Goal: Task Accomplishment & Management: Manage account settings

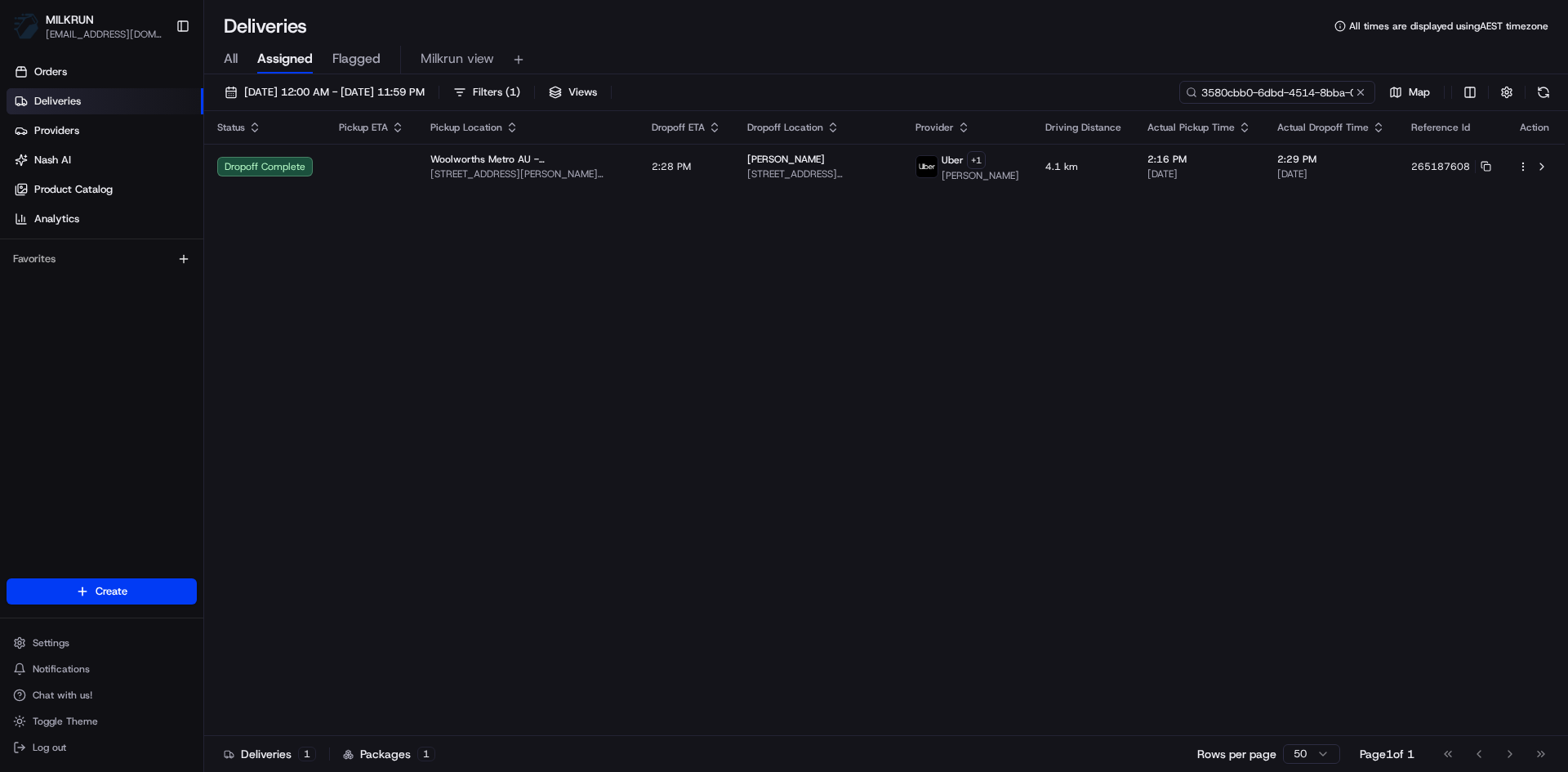
click at [1294, 87] on input "3580cbb0-6dbd-4514-8bba-0b283608e4cd" at bounding box center [1276, 93] width 196 height 23
paste input "8bb3daf1-d8b4-4107-ae79-394e96817a69"
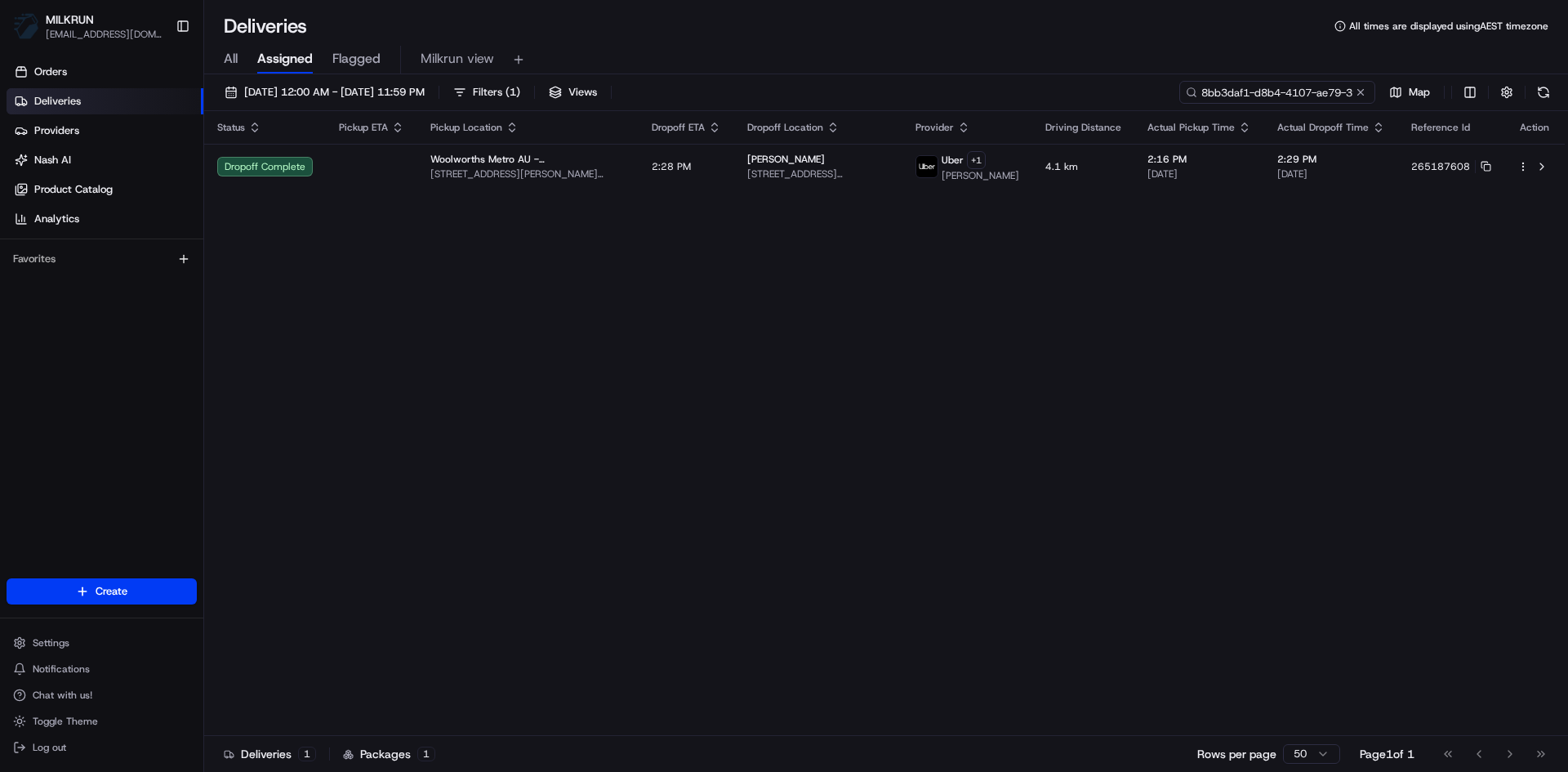
scroll to position [0, 78]
type input "8bb3daf1-d8b4-4107-ae79-394e96817a69"
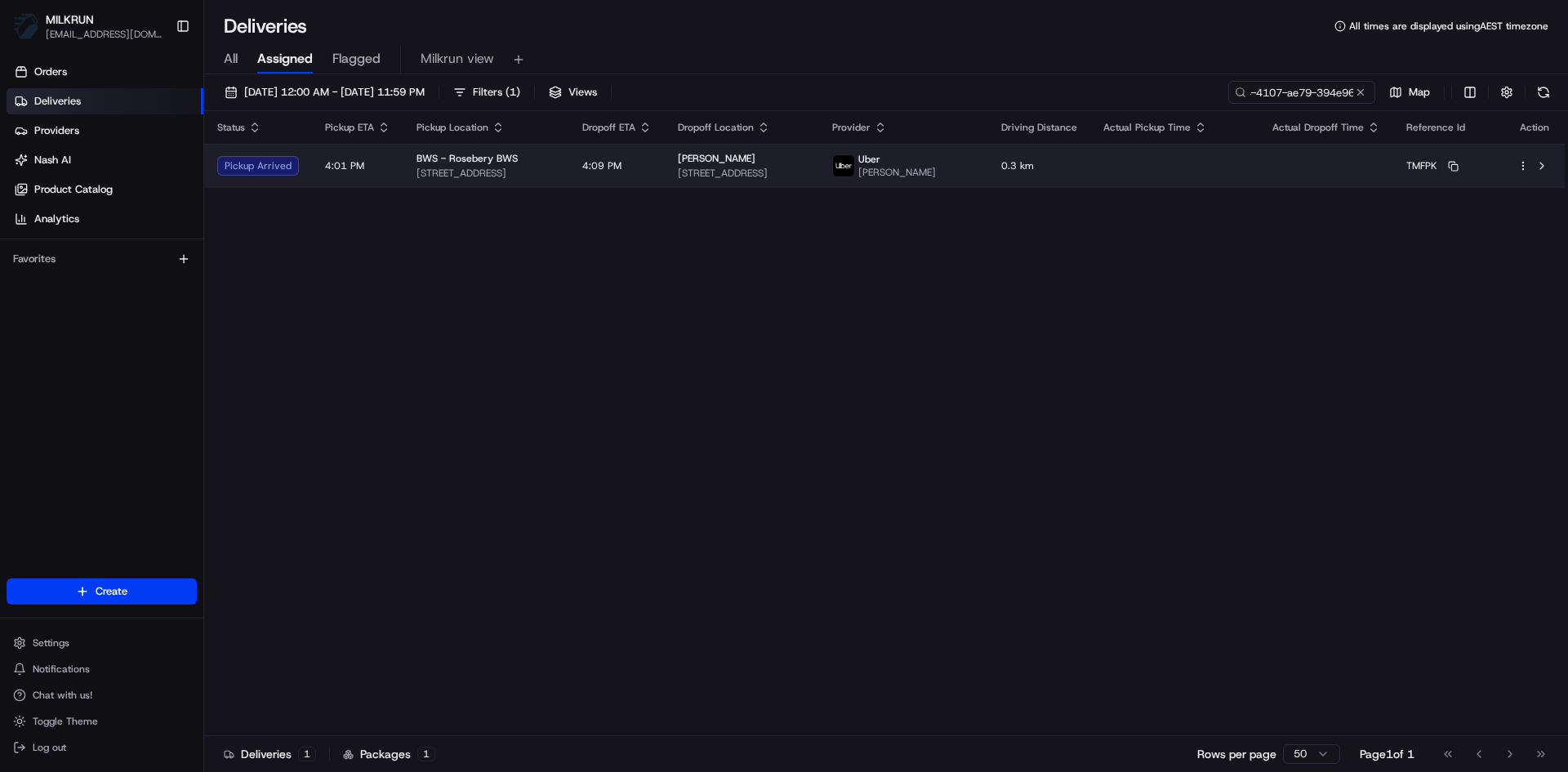
click at [569, 162] on td "BWS - Rosebery BWS 32 Confectioners Way, Rosebery, NSW 2018, AU" at bounding box center [486, 165] width 165 height 44
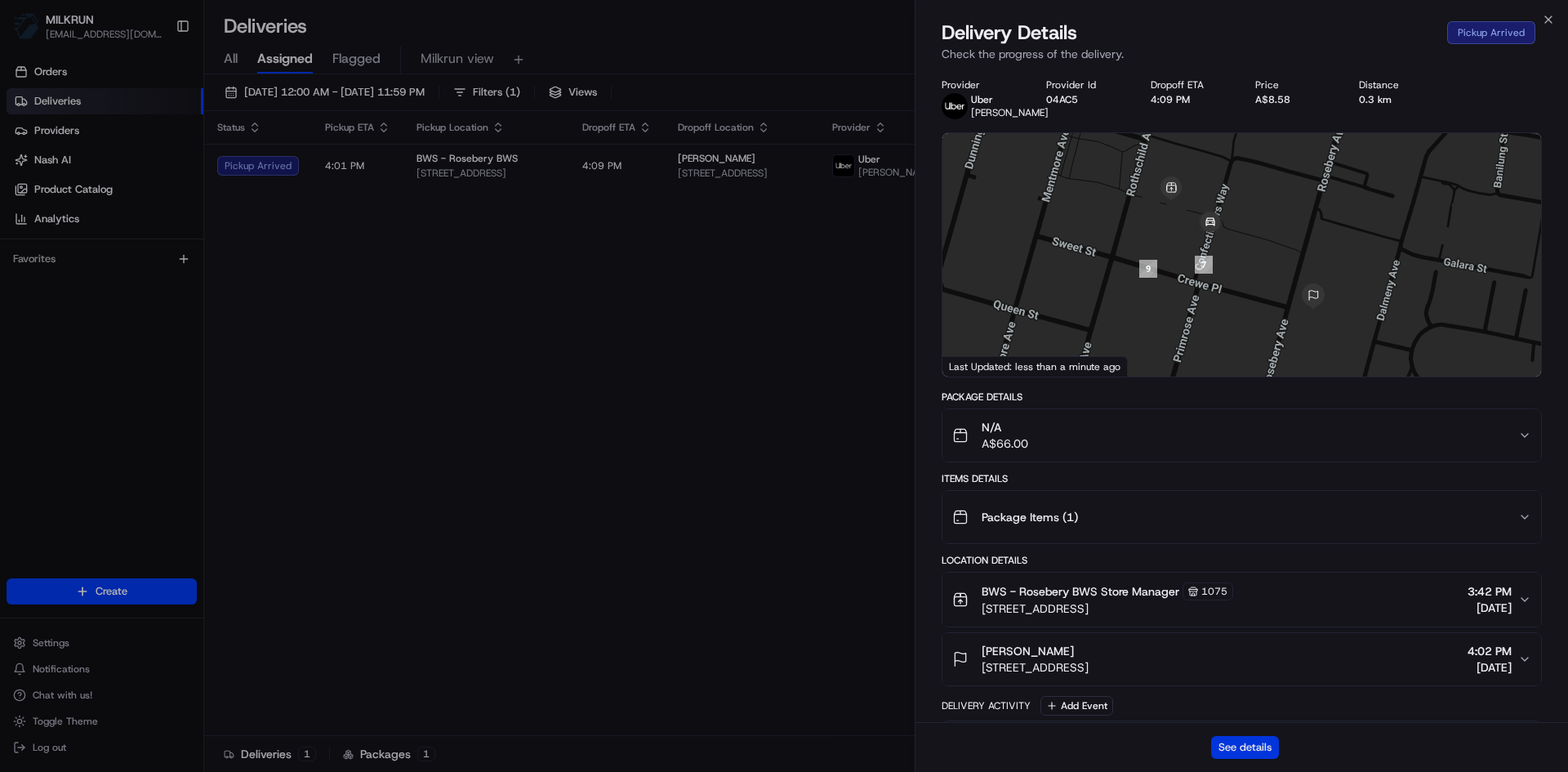
click at [1265, 753] on button "See details" at bounding box center [1244, 747] width 68 height 23
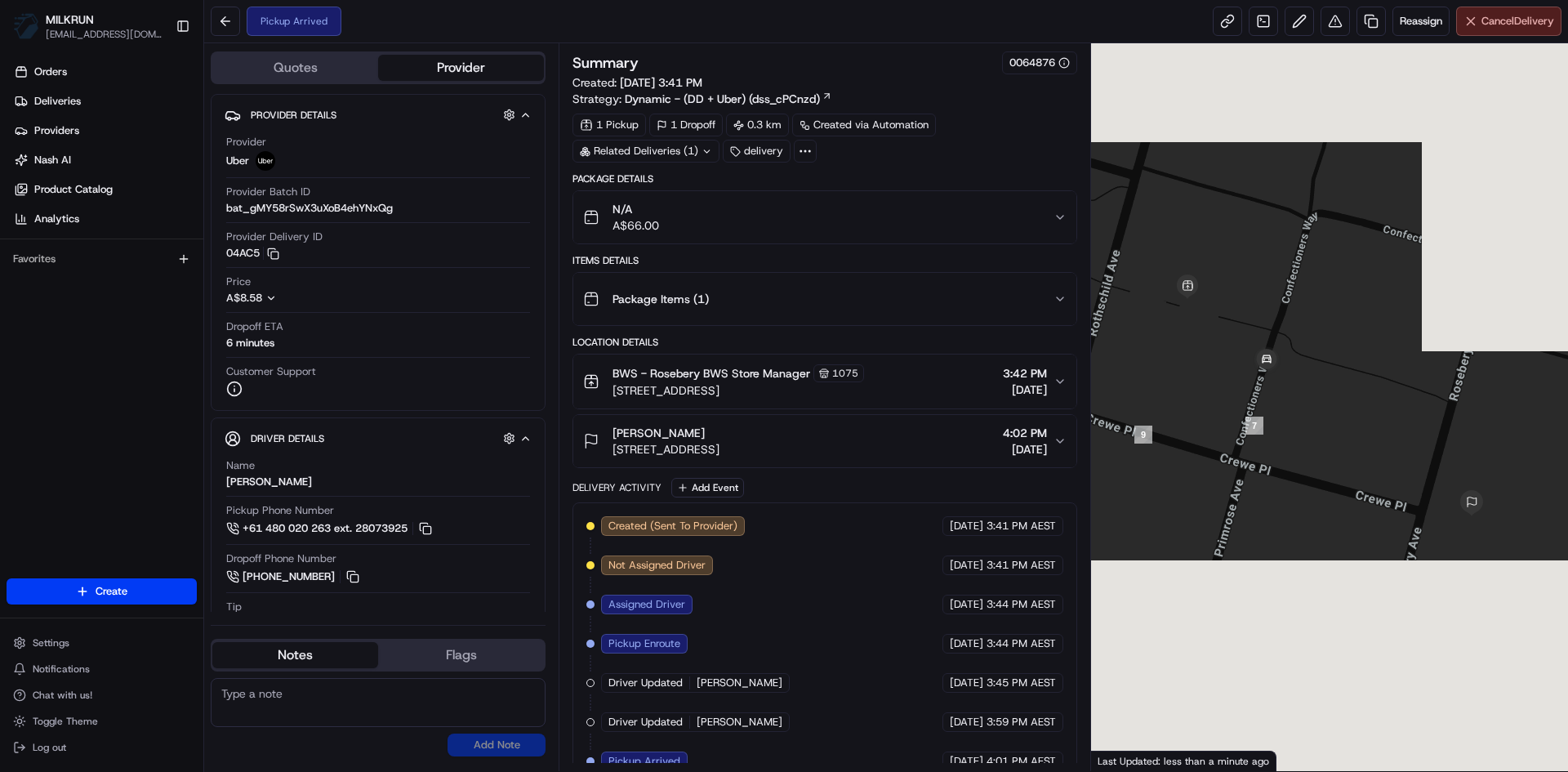
click at [1513, 19] on span "Cancel Delivery" at bounding box center [1517, 21] width 73 height 14
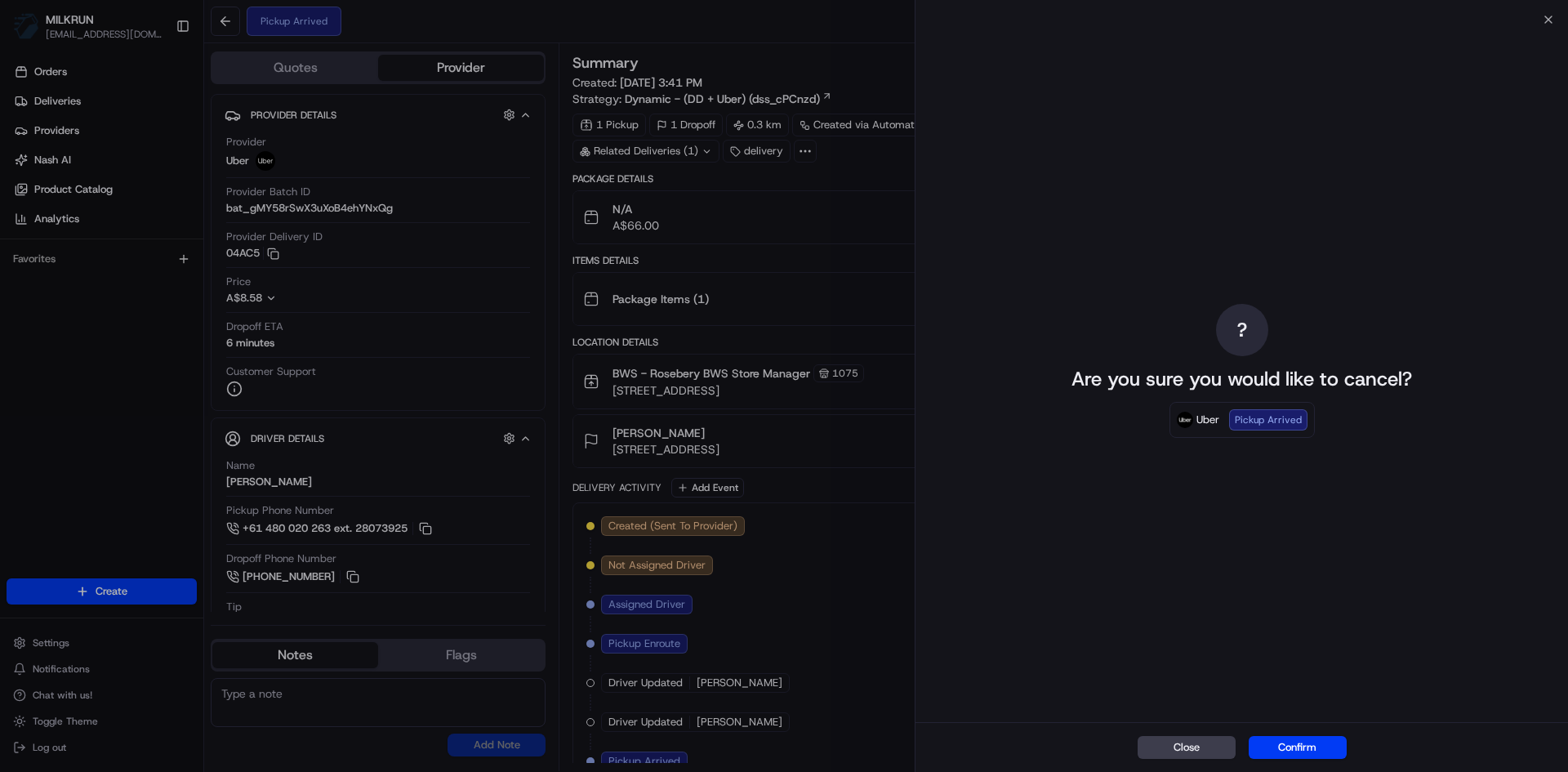
click at [1513, 19] on body "MILKRUN sclifford4@woolworths.com.au Toggle Sidebar Orders Deliveries Providers…" at bounding box center [784, 386] width 1568 height 772
click at [1310, 743] on button "Confirm" at bounding box center [1297, 747] width 98 height 23
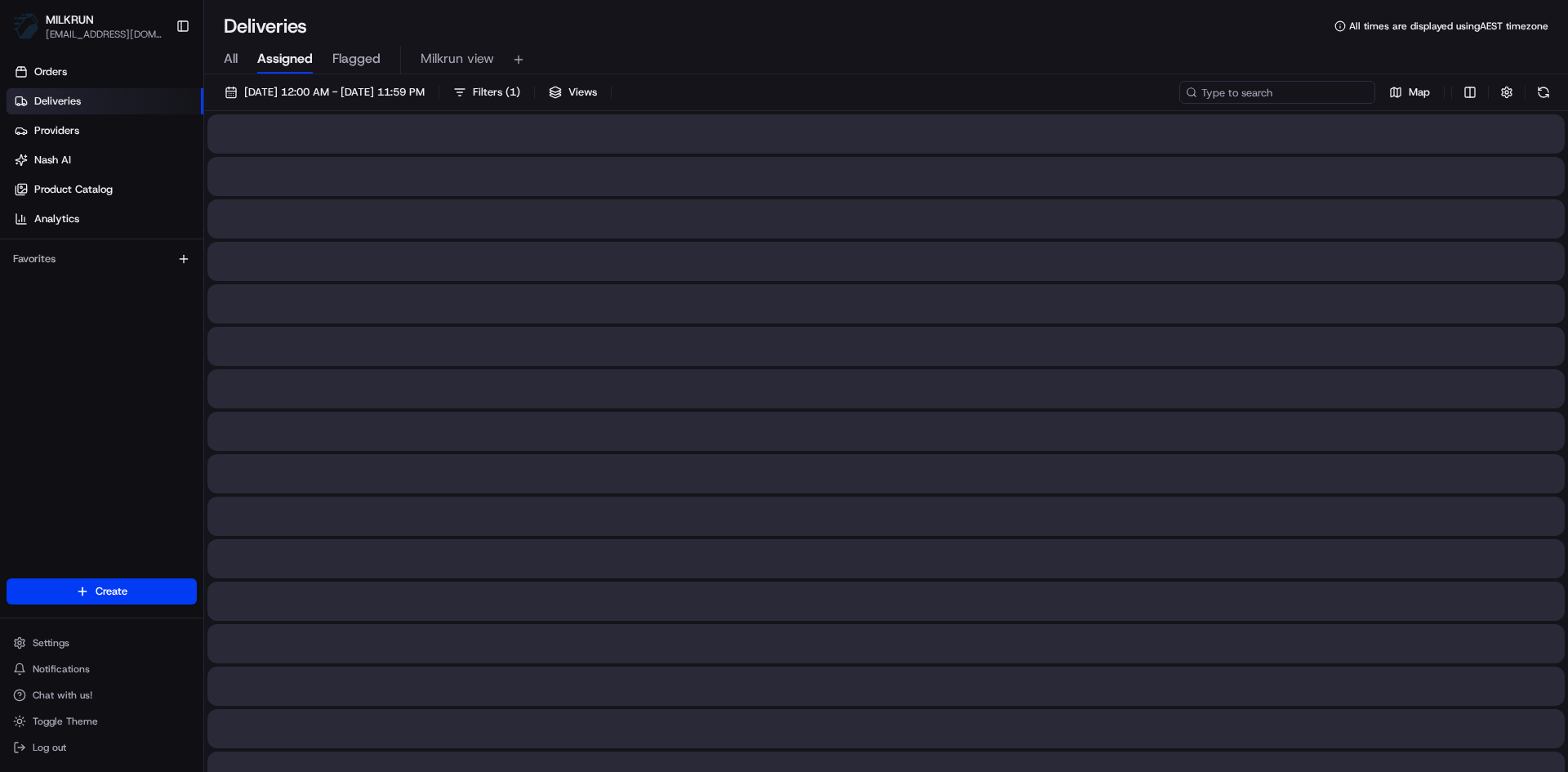
click at [1267, 84] on input at bounding box center [1276, 93] width 196 height 23
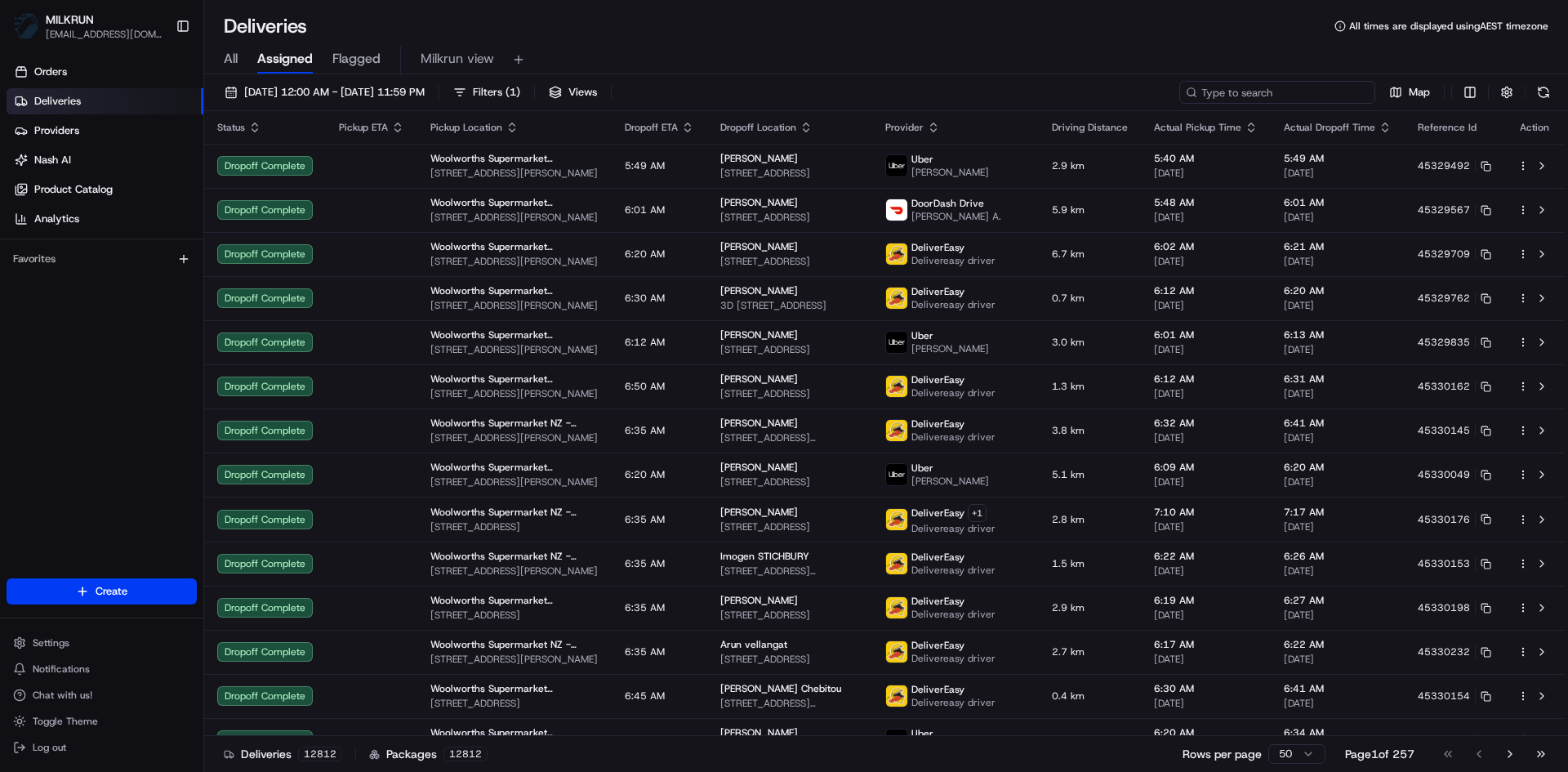
paste input "760e5697-3961-4588-aaea-9e7425b162d3"
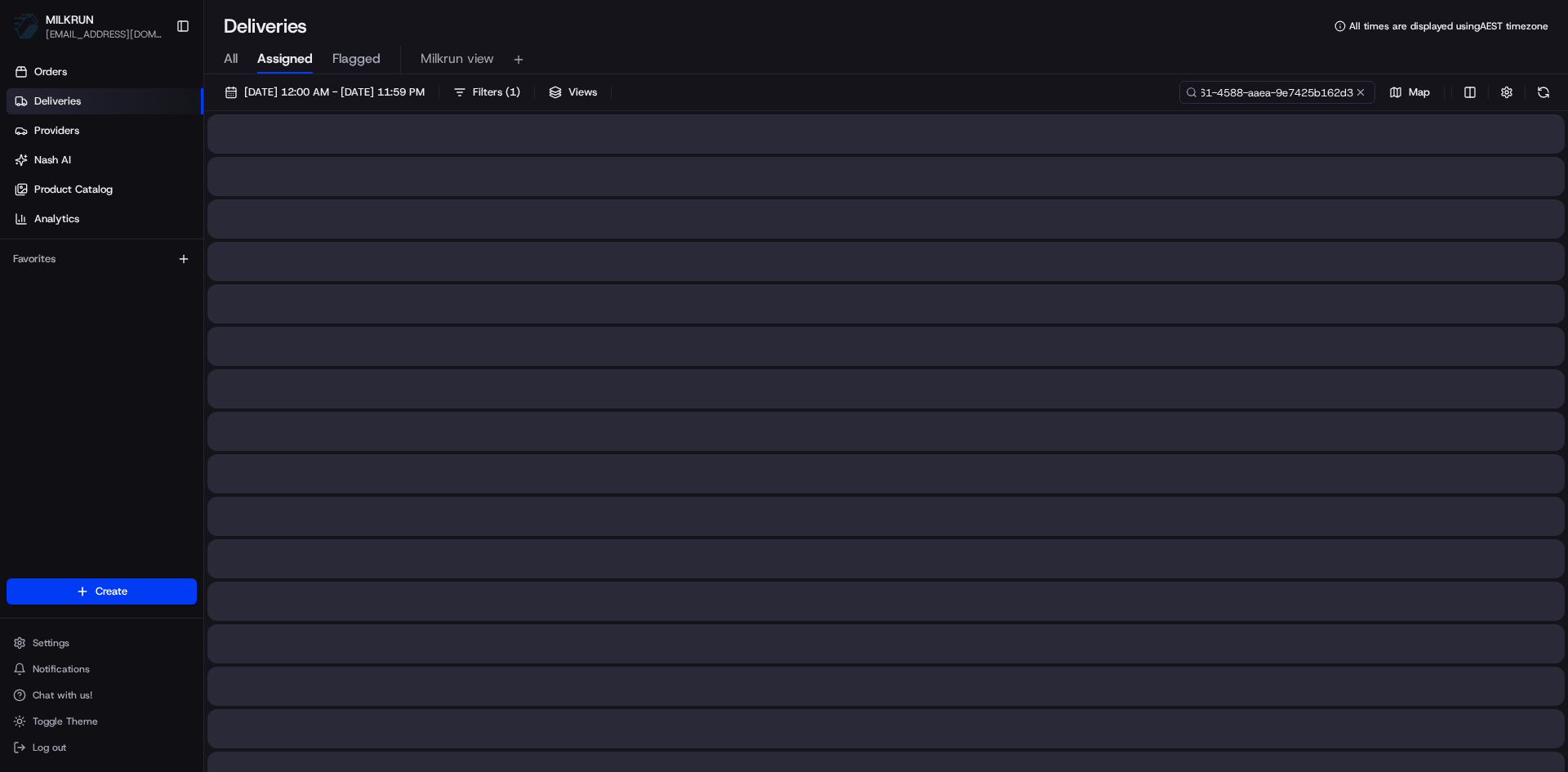
type input "760e5697-3961-4588-aaea-9e7425b162d3"
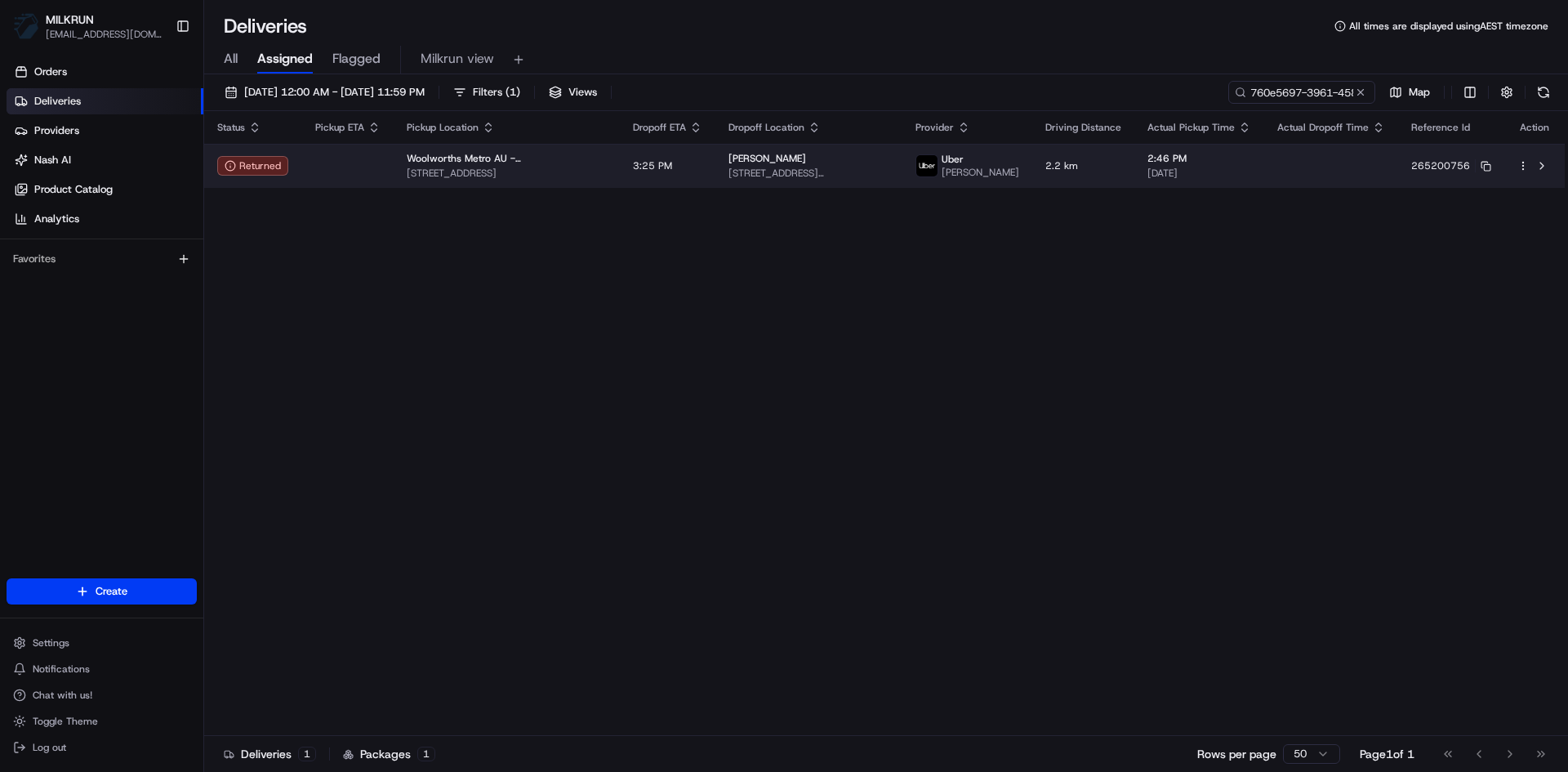
click at [344, 165] on td at bounding box center [348, 165] width 92 height 44
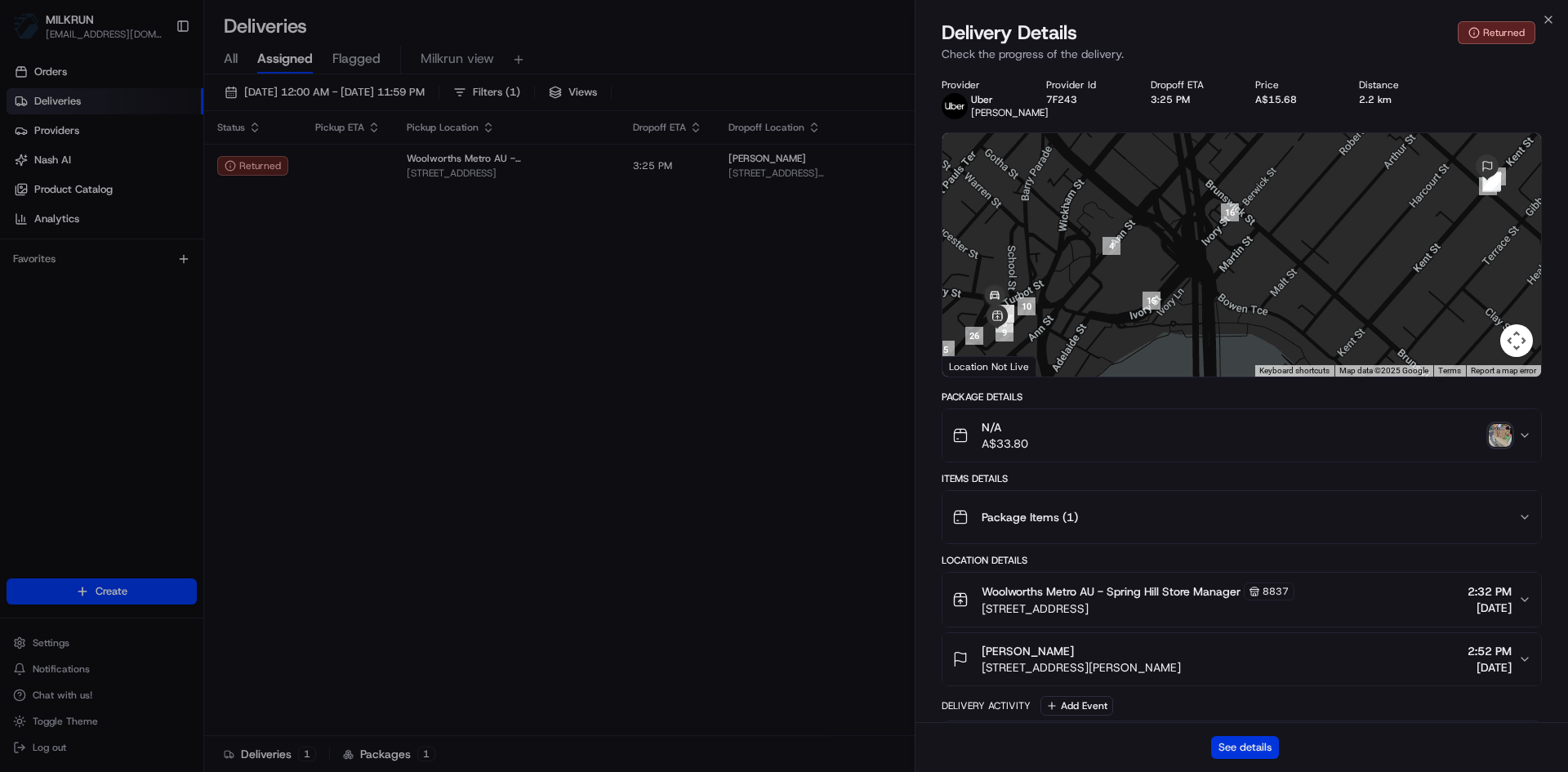
click at [1252, 753] on button "See details" at bounding box center [1244, 747] width 68 height 23
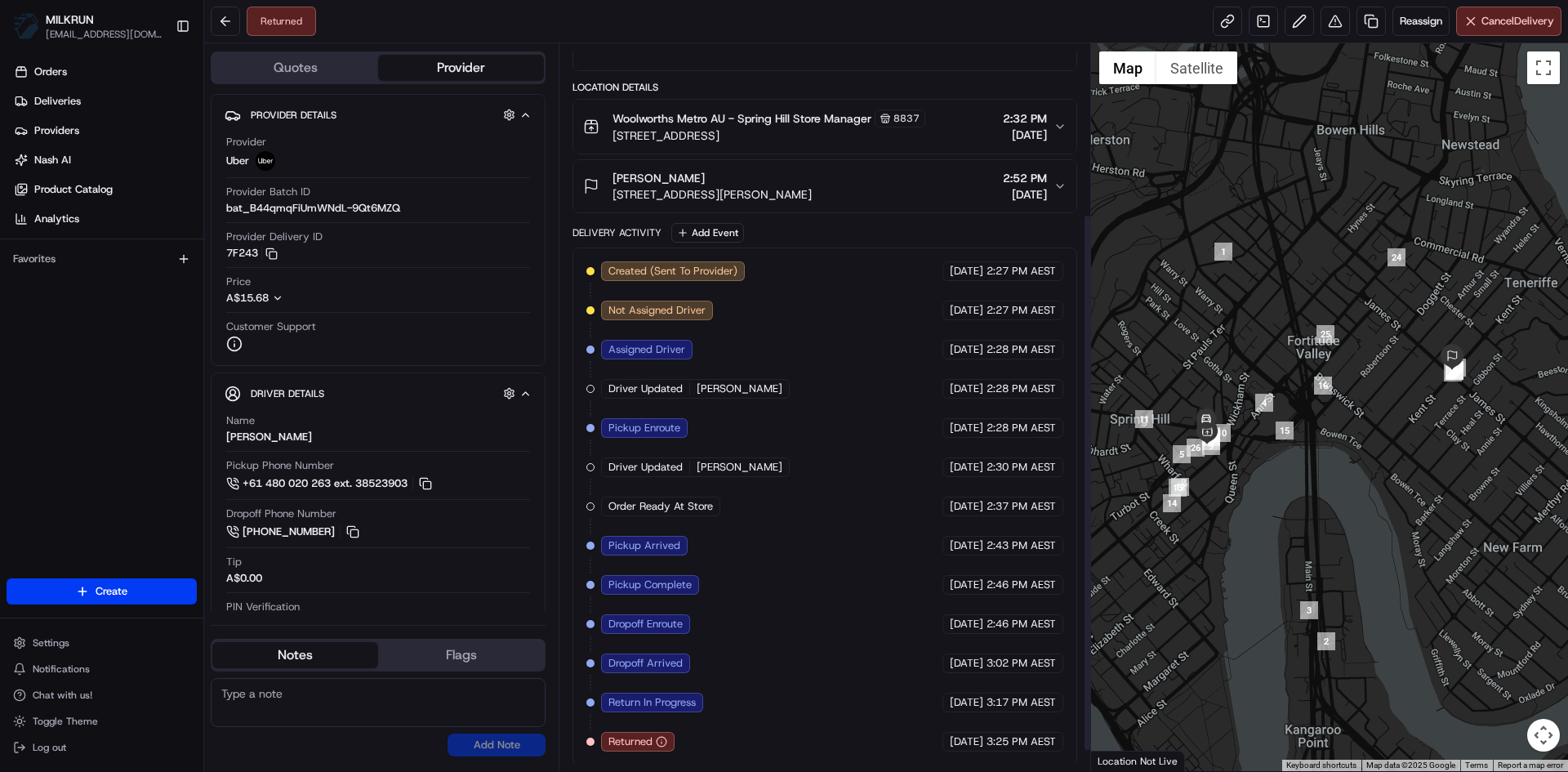
scroll to position [257, 0]
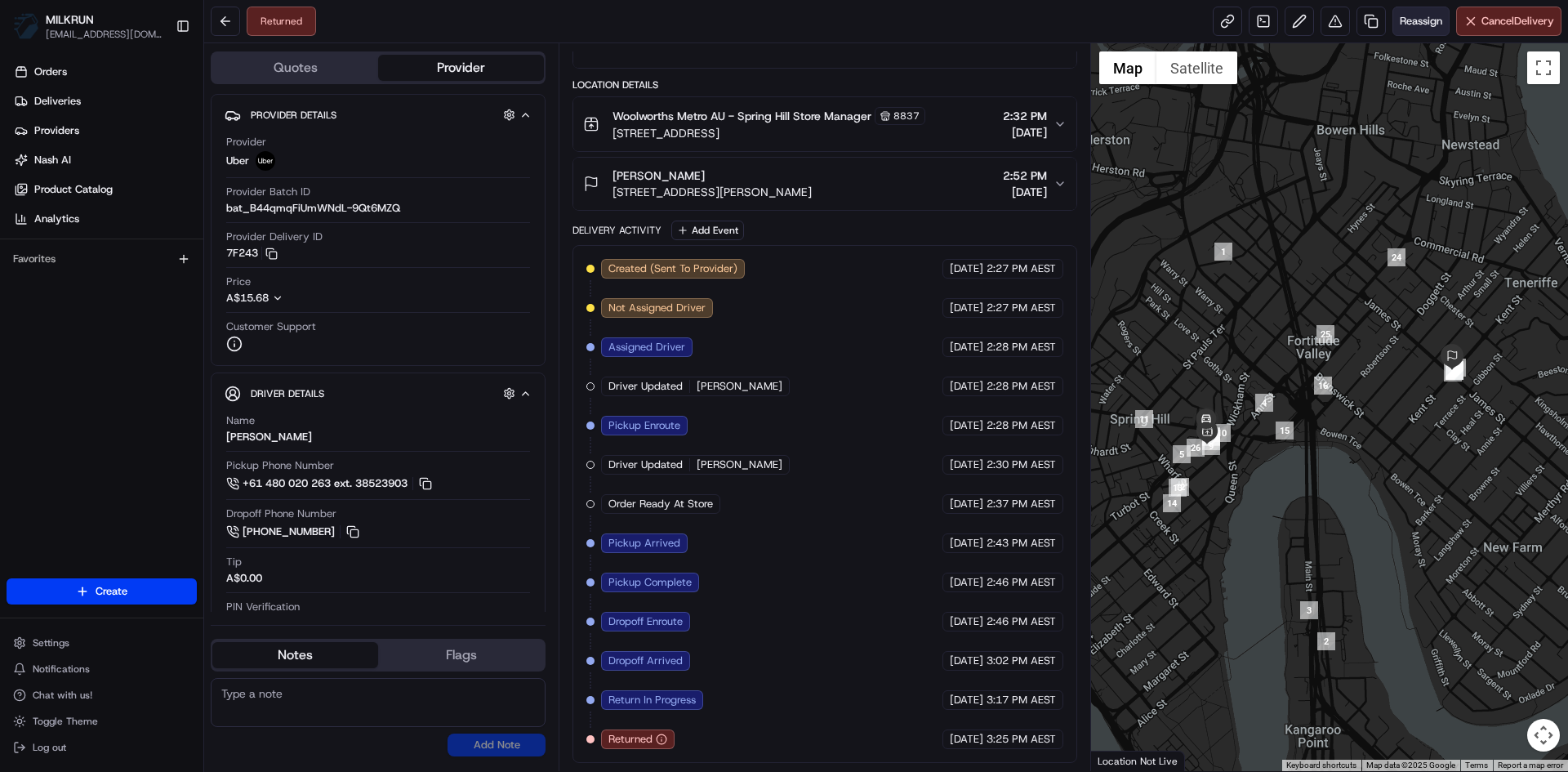
click at [1401, 24] on span "Reassign" at bounding box center [1421, 21] width 42 height 14
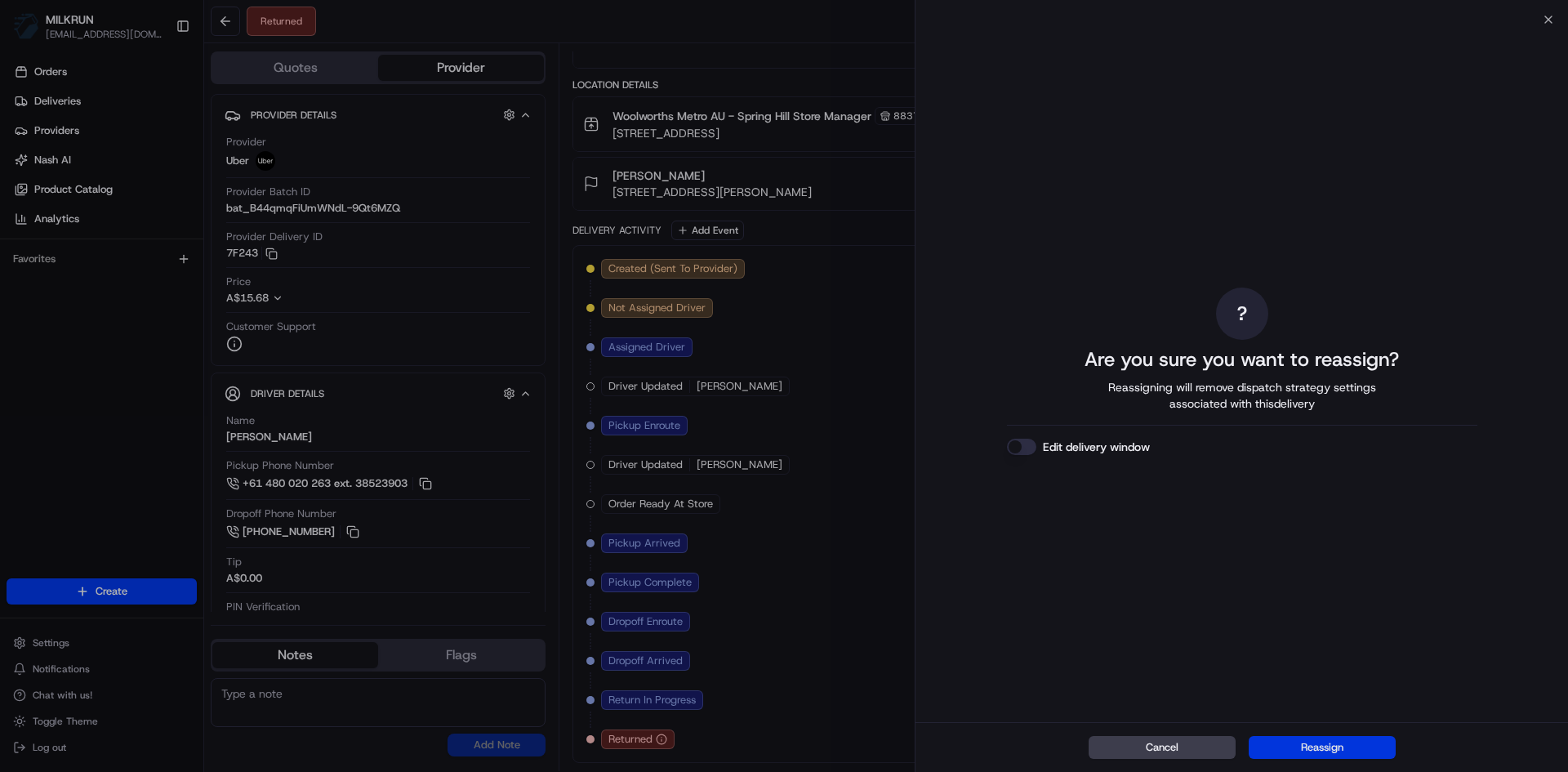
click at [1322, 741] on button "Reassign" at bounding box center [1322, 747] width 147 height 23
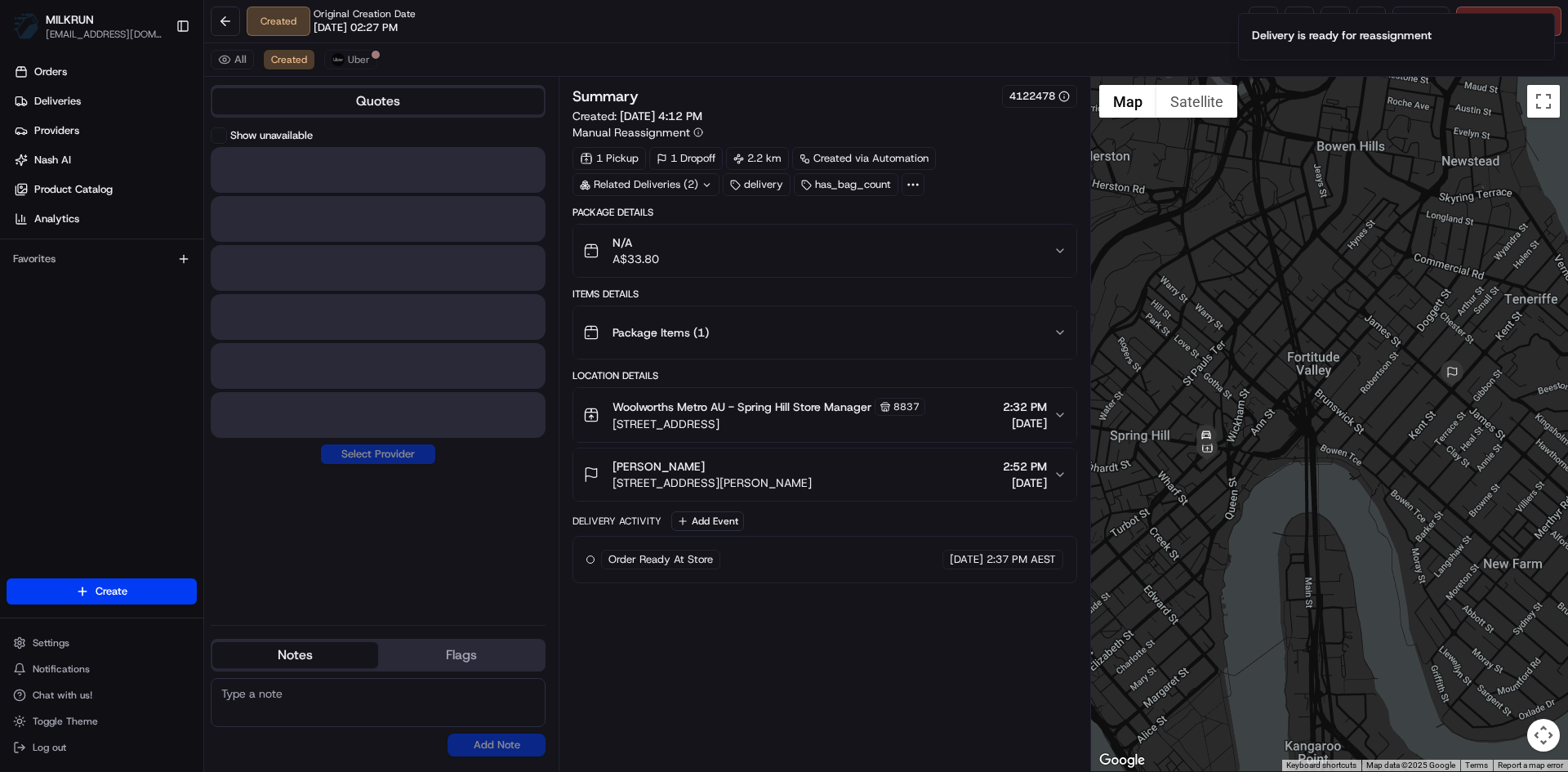
scroll to position [0, 0]
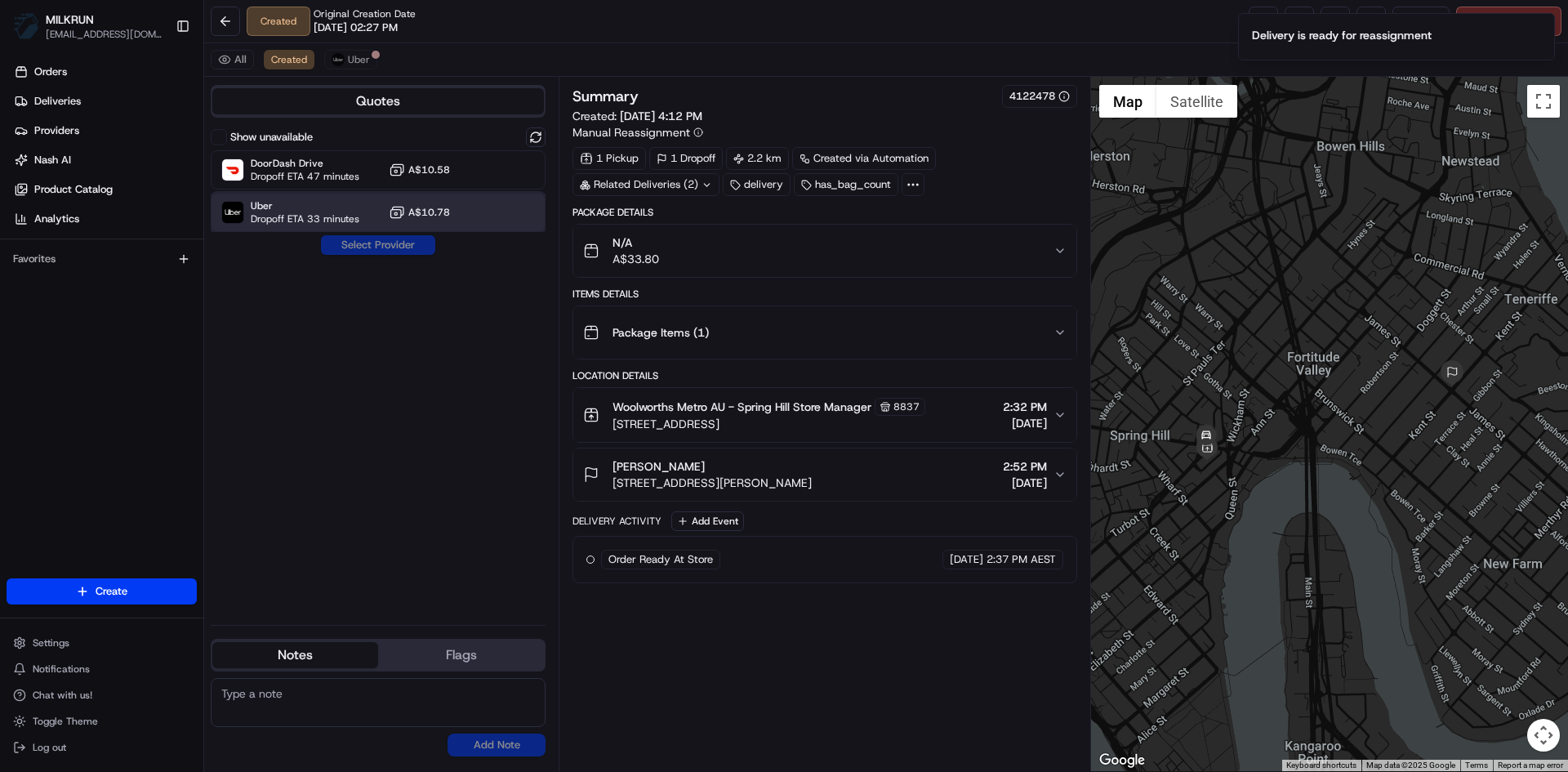
click at [347, 218] on span "Dropoff ETA 33 minutes" at bounding box center [305, 219] width 109 height 13
click at [405, 243] on button "Assign Provider" at bounding box center [378, 245] width 116 height 19
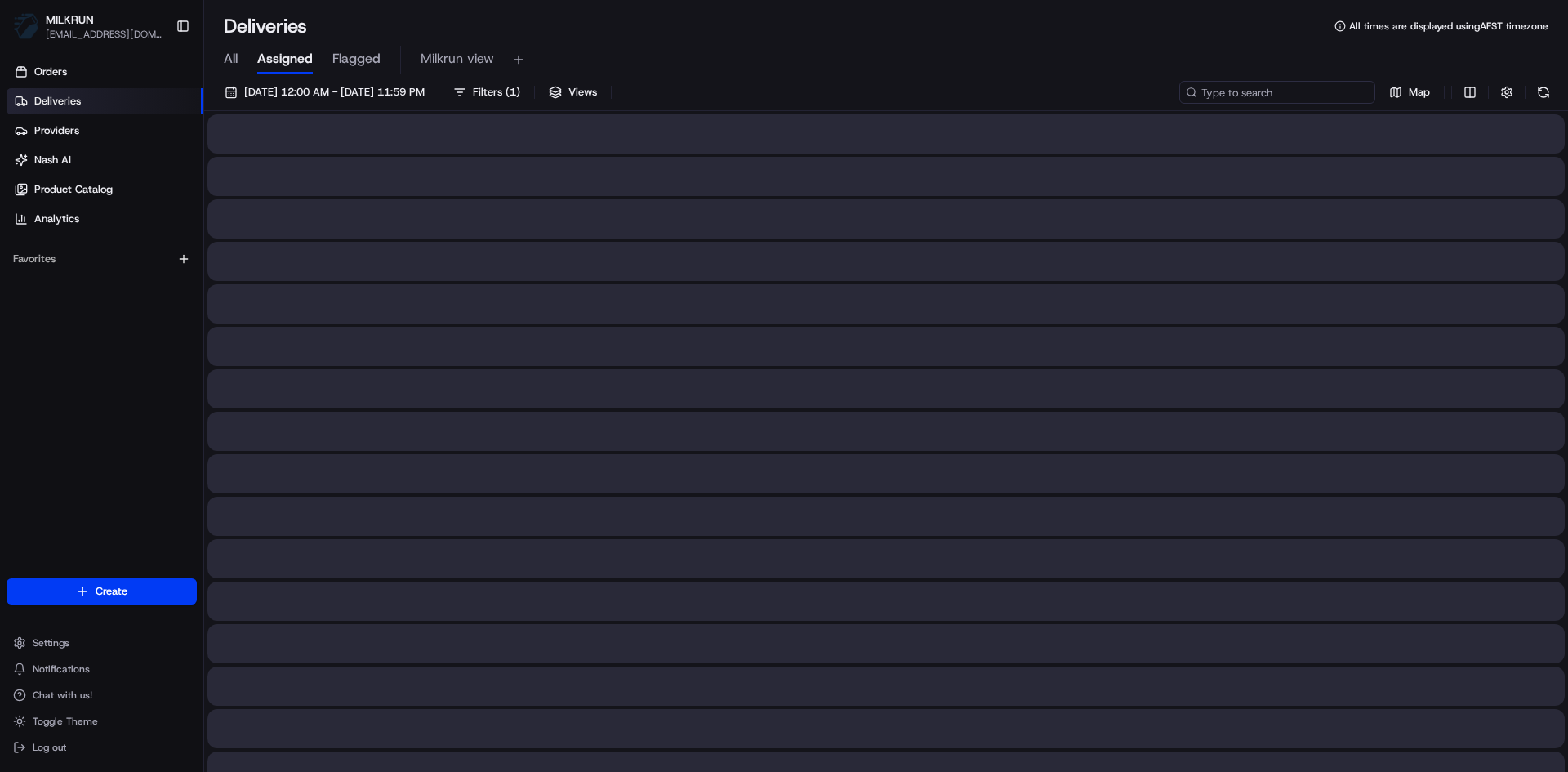
click at [1279, 91] on input at bounding box center [1276, 93] width 196 height 23
paste input "ec133446-2360-4e05-910b-705958f4b3ee"
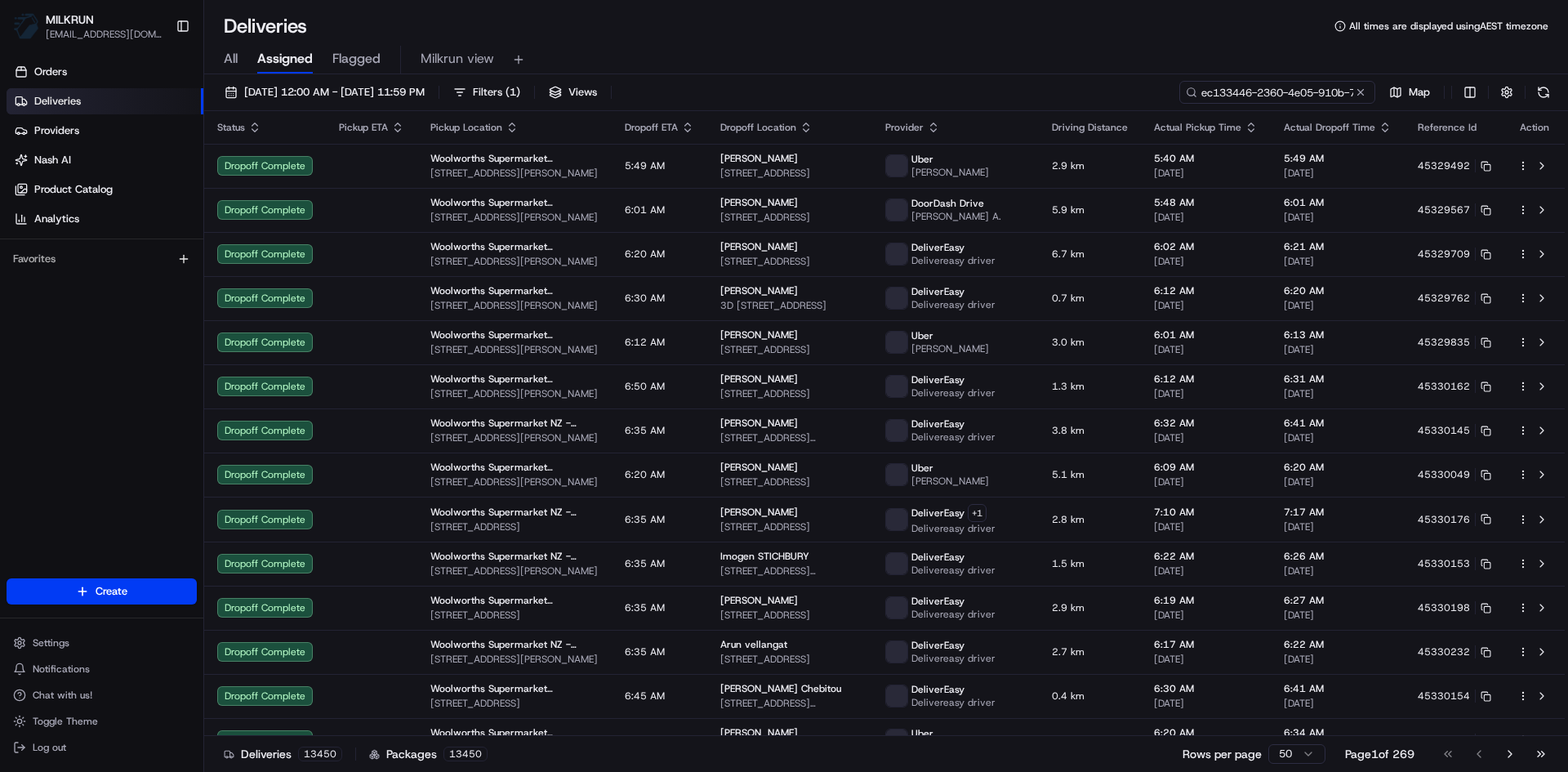
scroll to position [0, 80]
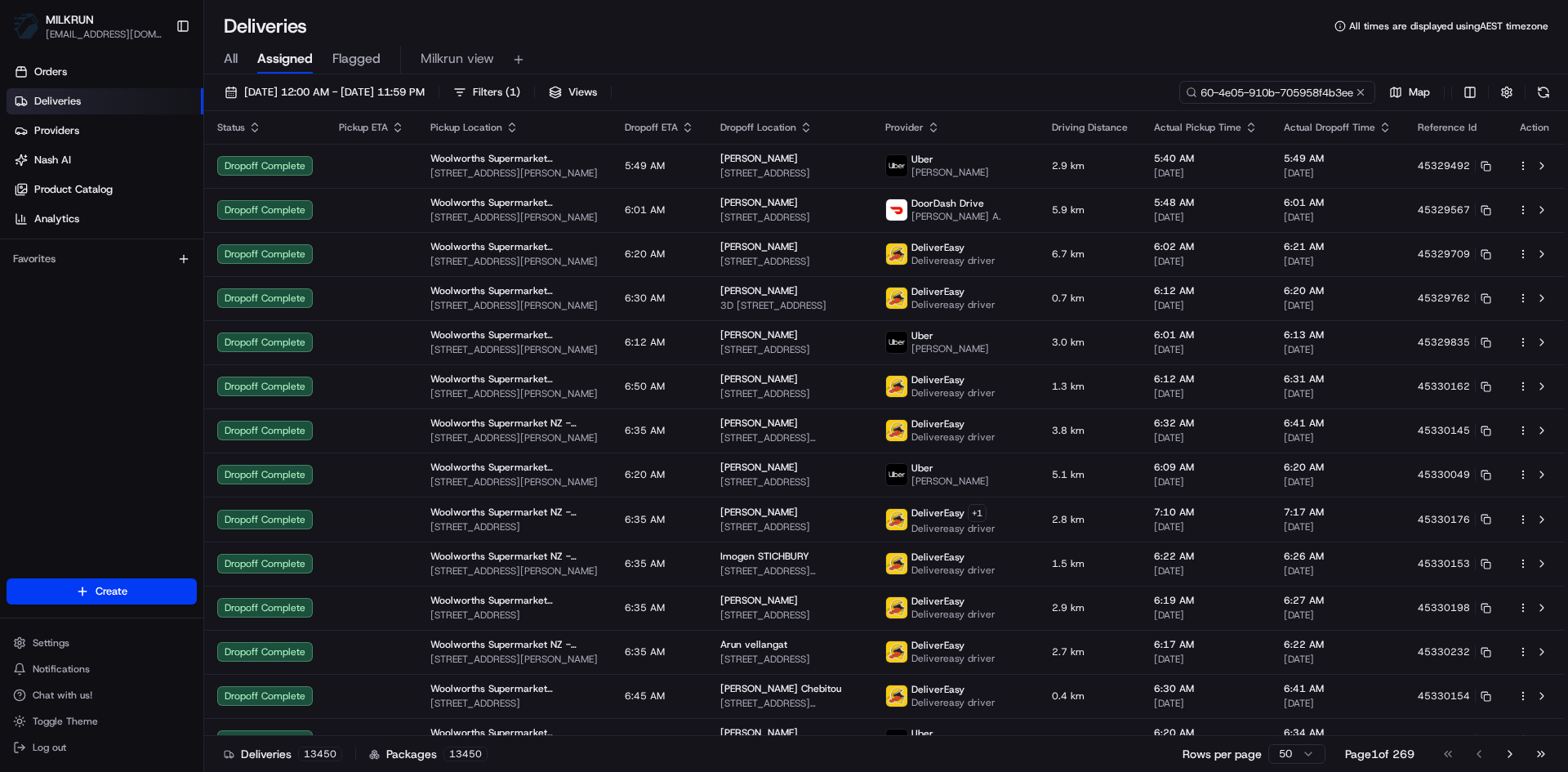
type input "ec133446-2360-4e05-910b-705958f4b3ee"
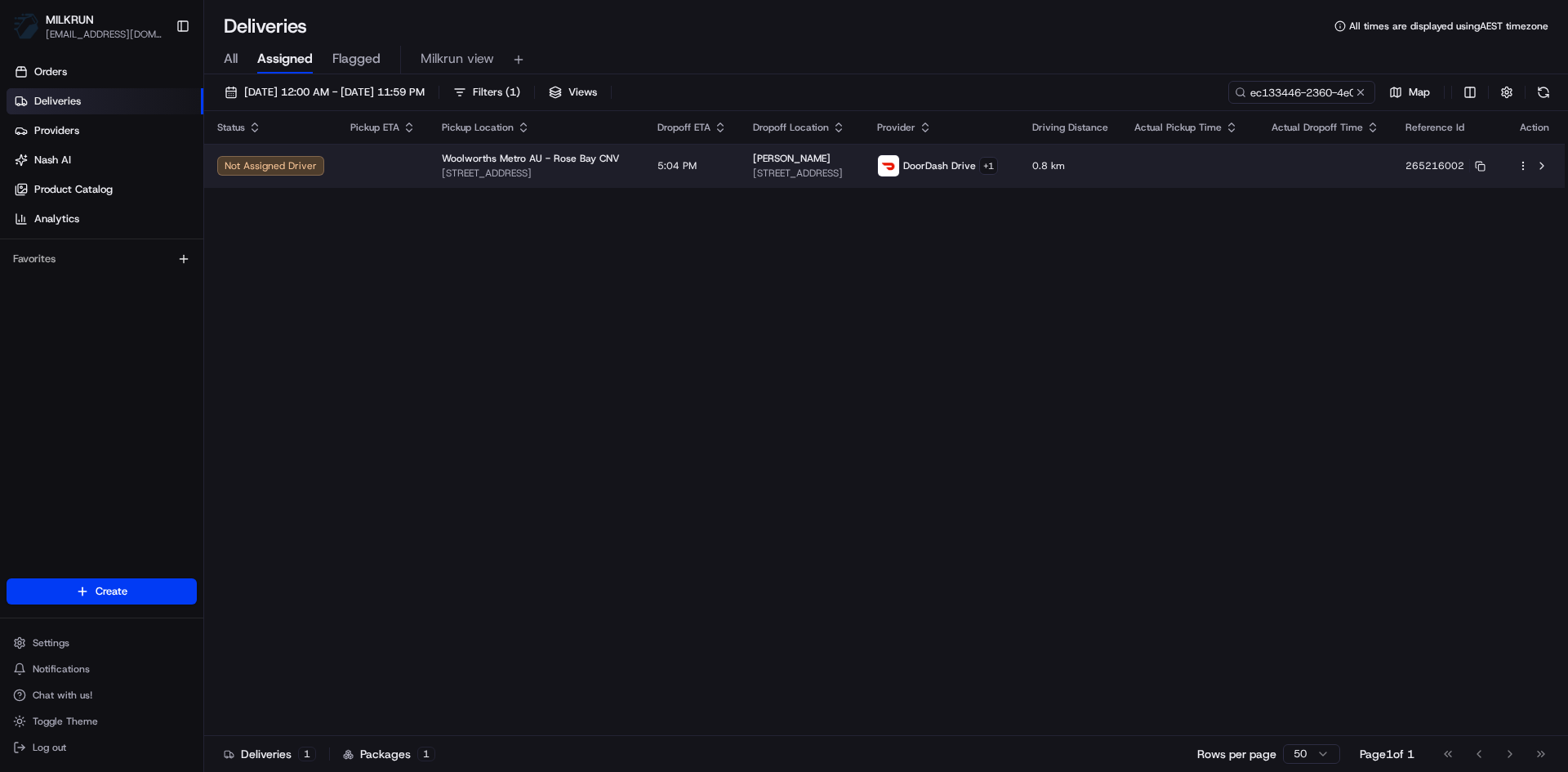
click at [370, 163] on td at bounding box center [383, 165] width 92 height 44
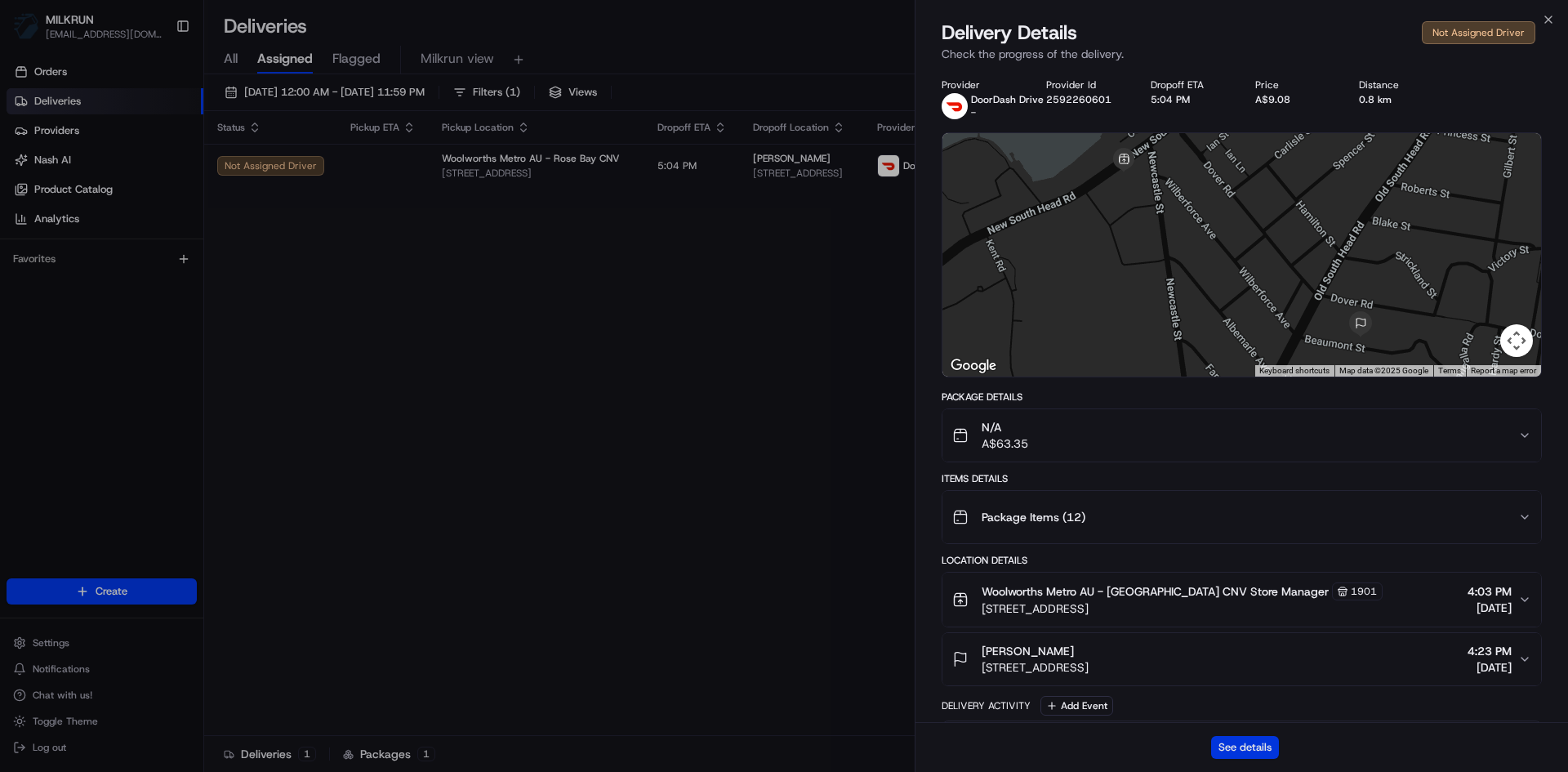
click at [1228, 749] on button "See details" at bounding box center [1244, 747] width 68 height 23
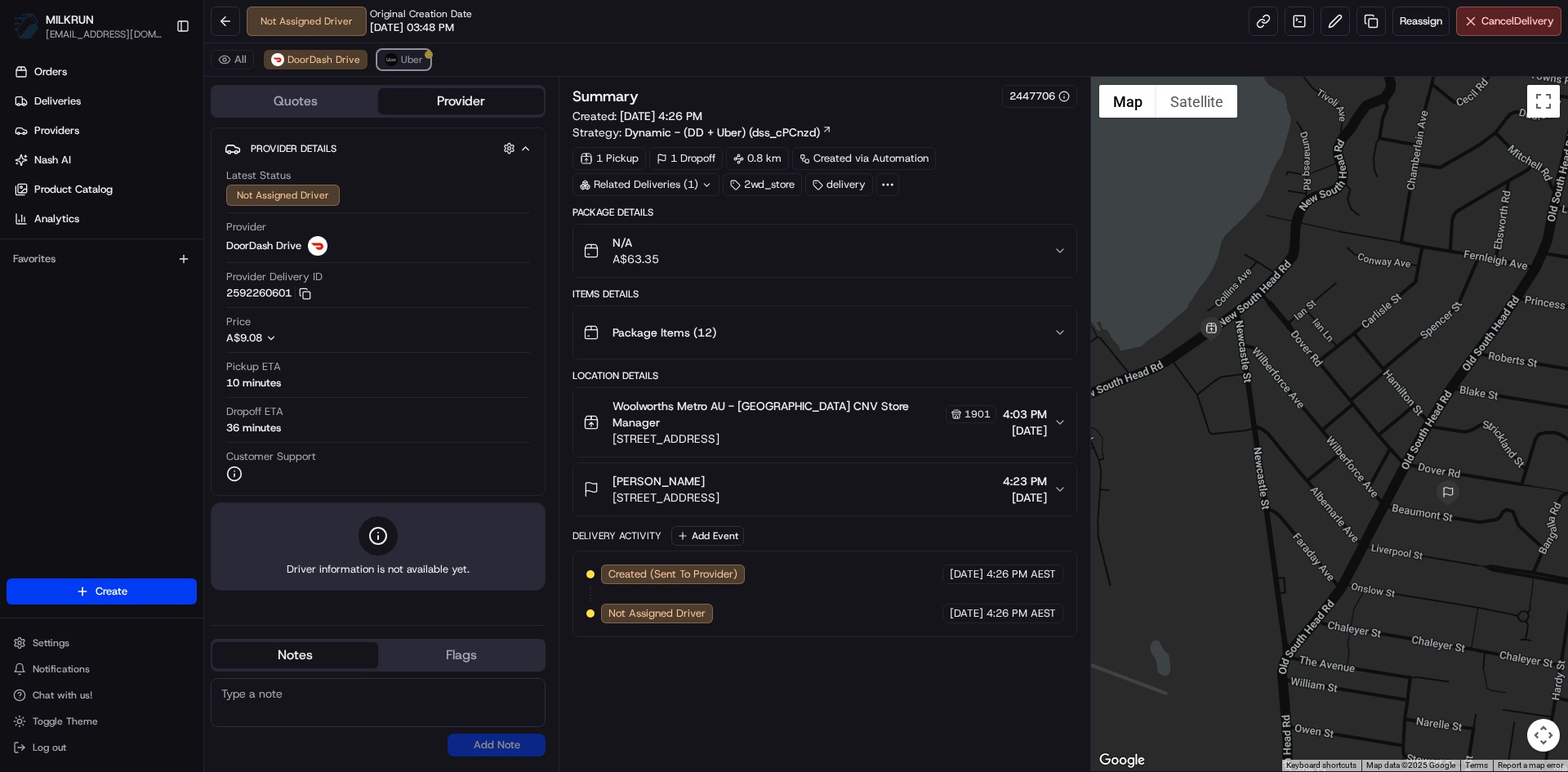
click at [405, 50] on button "Uber" at bounding box center [404, 59] width 54 height 19
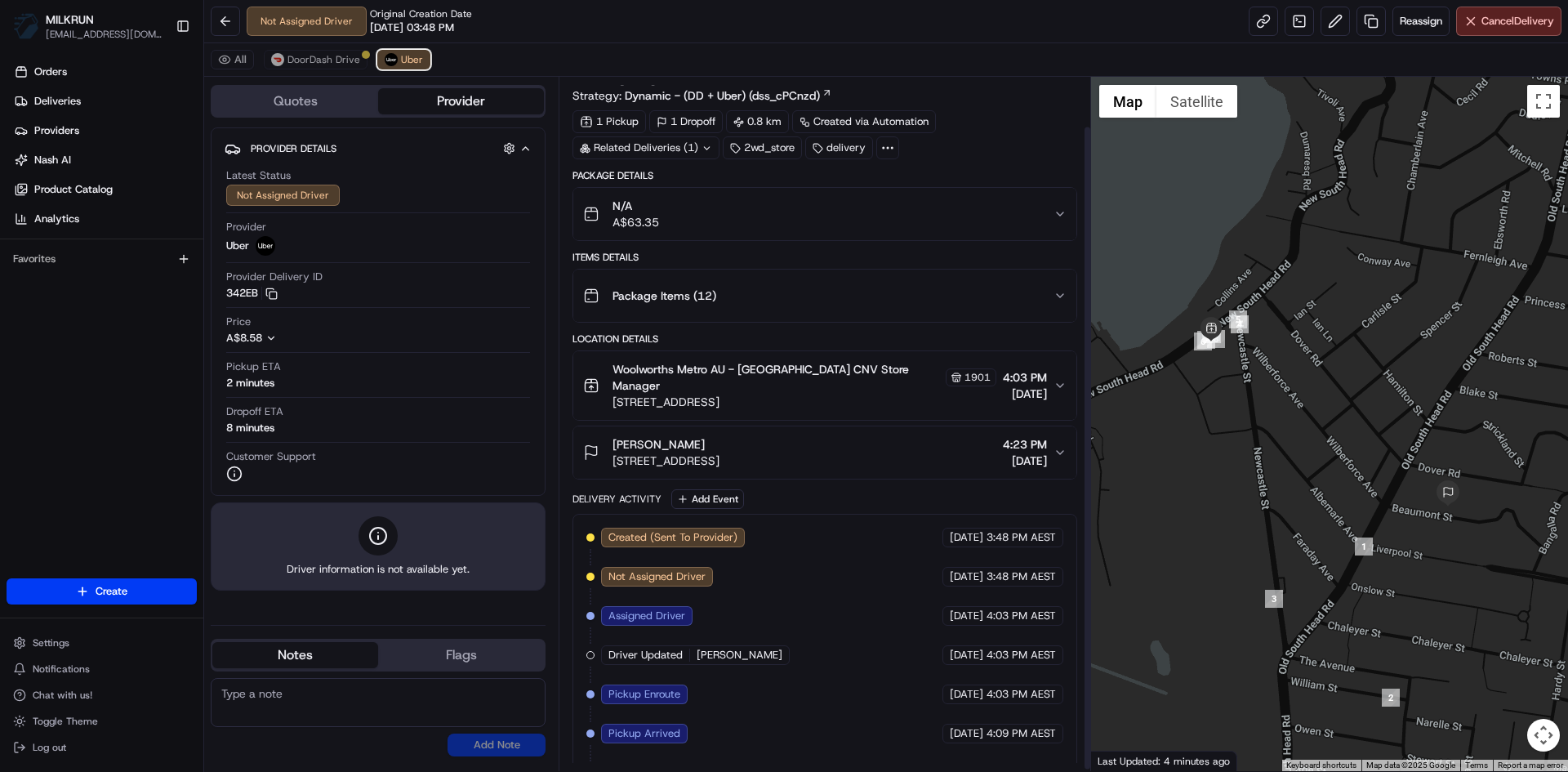
scroll to position [55, 0]
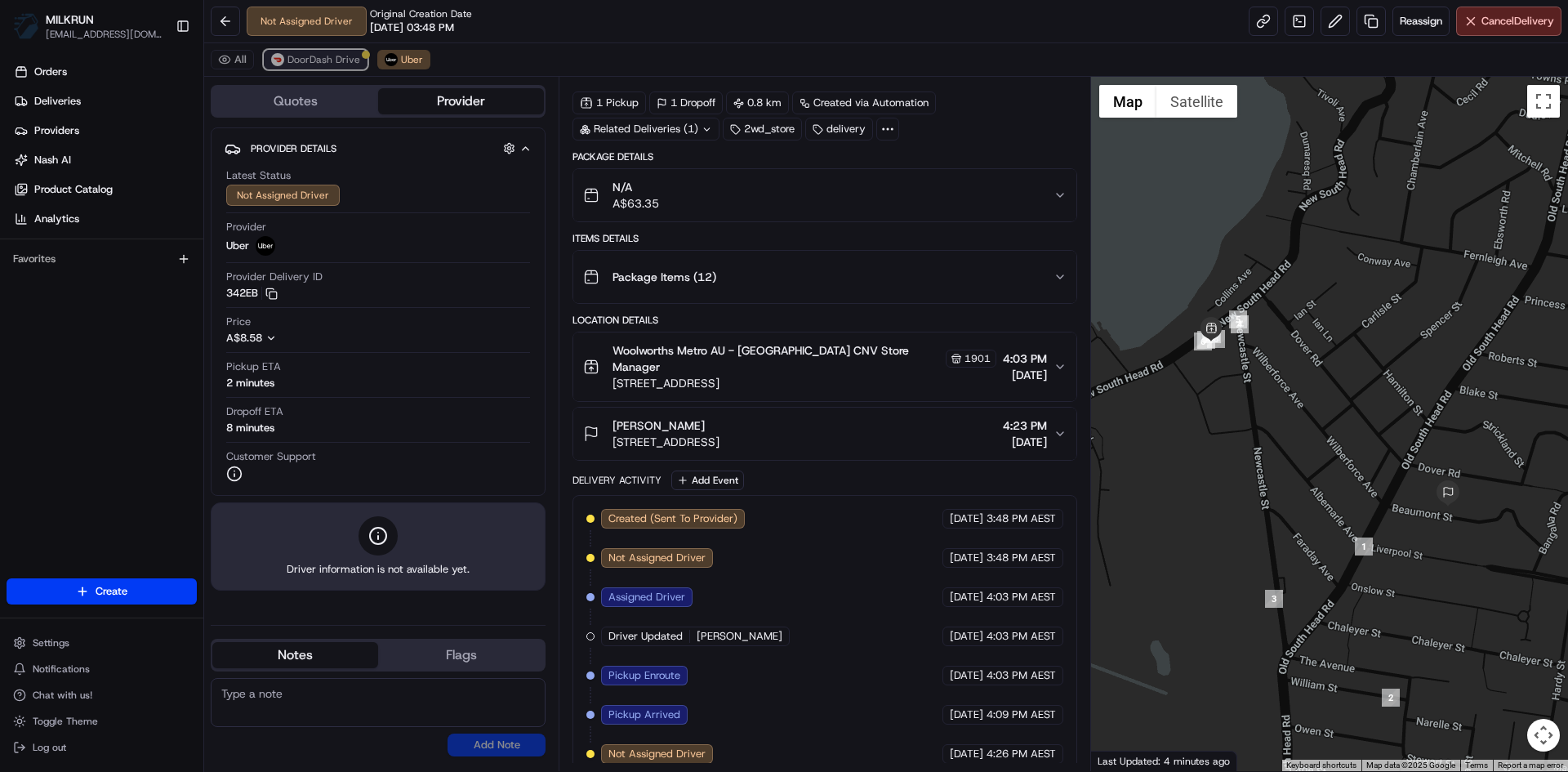
click at [316, 62] on span "DoorDash Drive" at bounding box center [324, 60] width 73 height 13
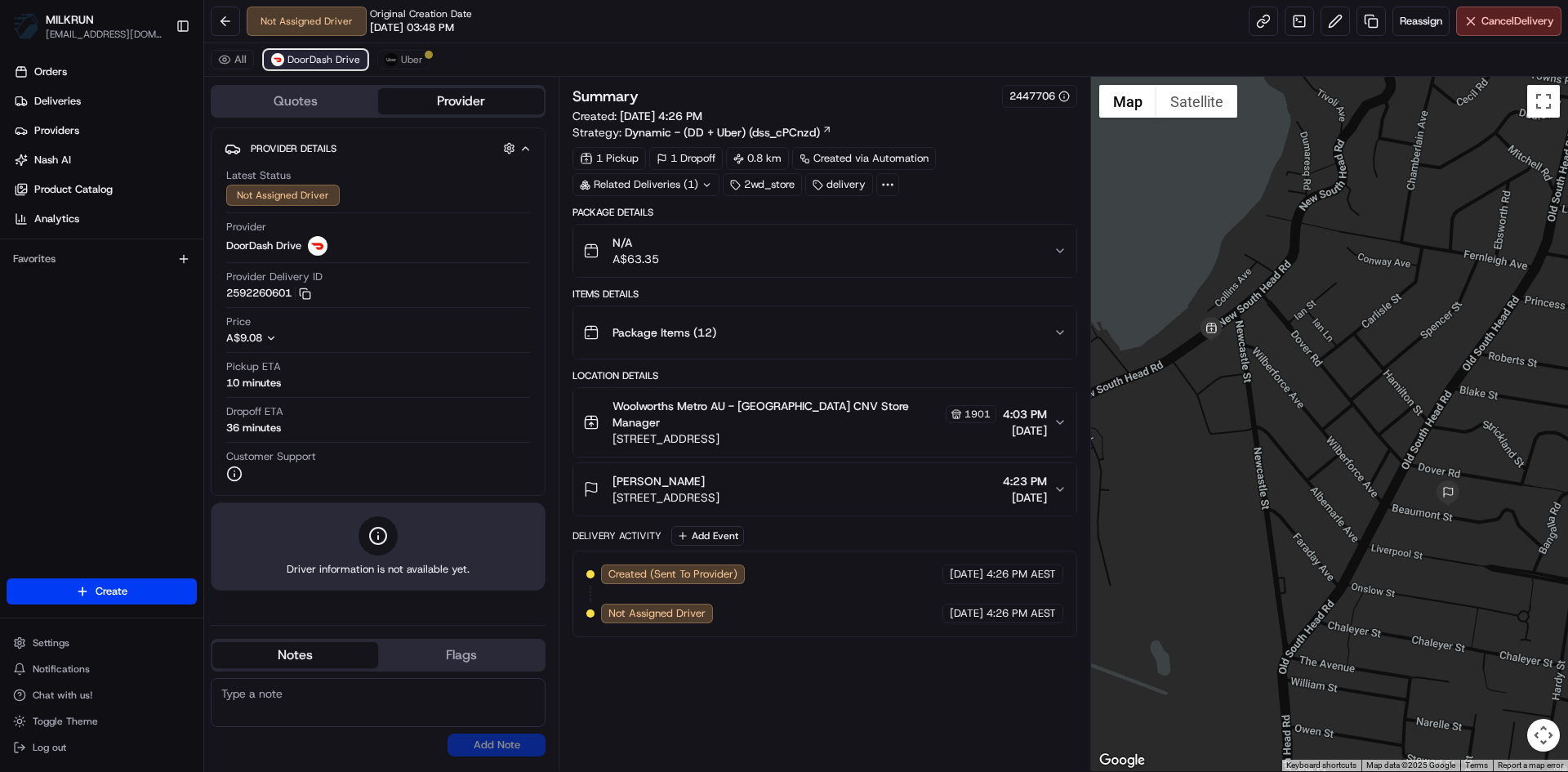
scroll to position [0, 0]
click at [403, 59] on span "Uber" at bounding box center [411, 60] width 22 height 13
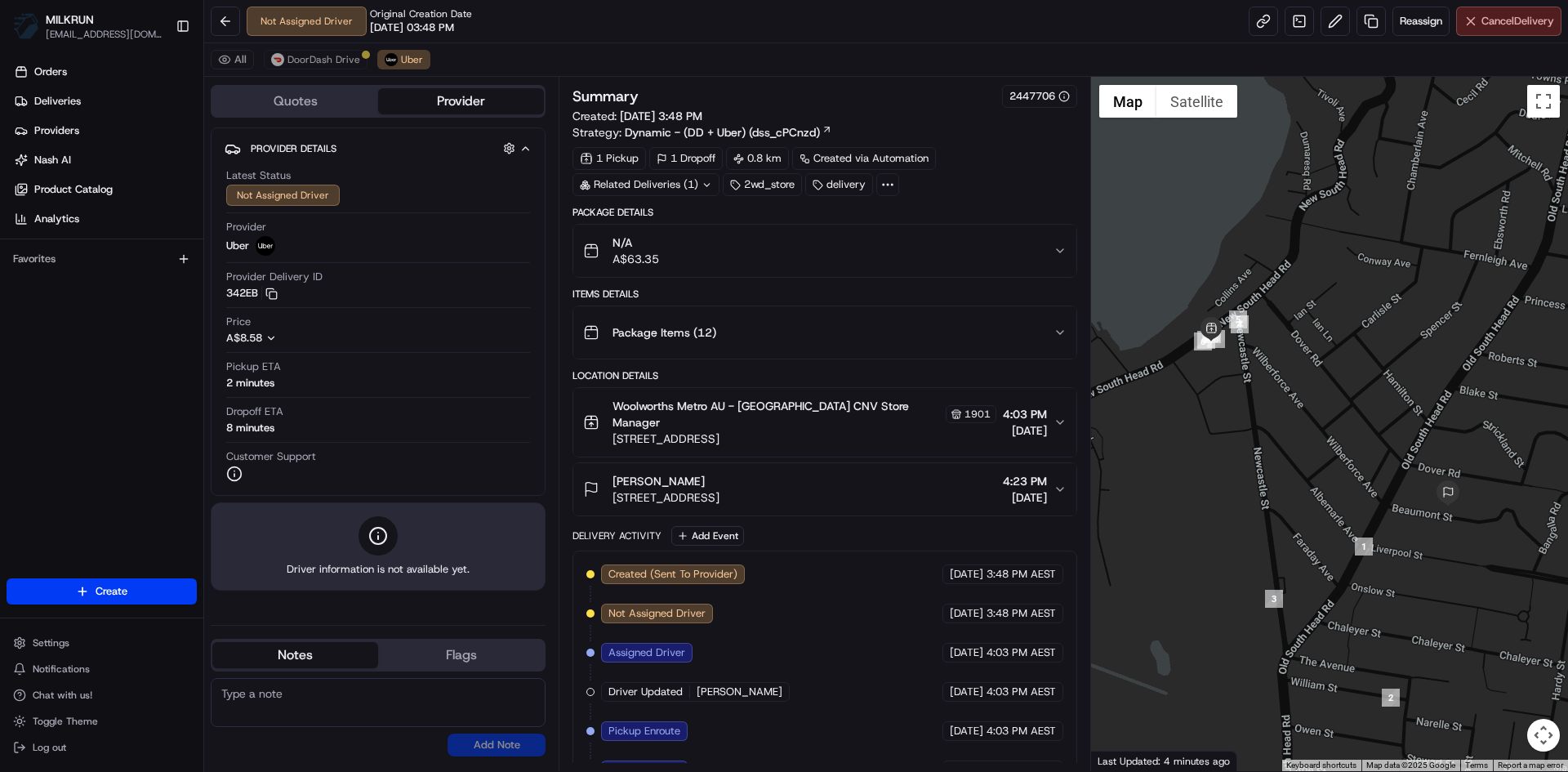
click at [1506, 26] on span "Cancel Delivery" at bounding box center [1517, 21] width 73 height 14
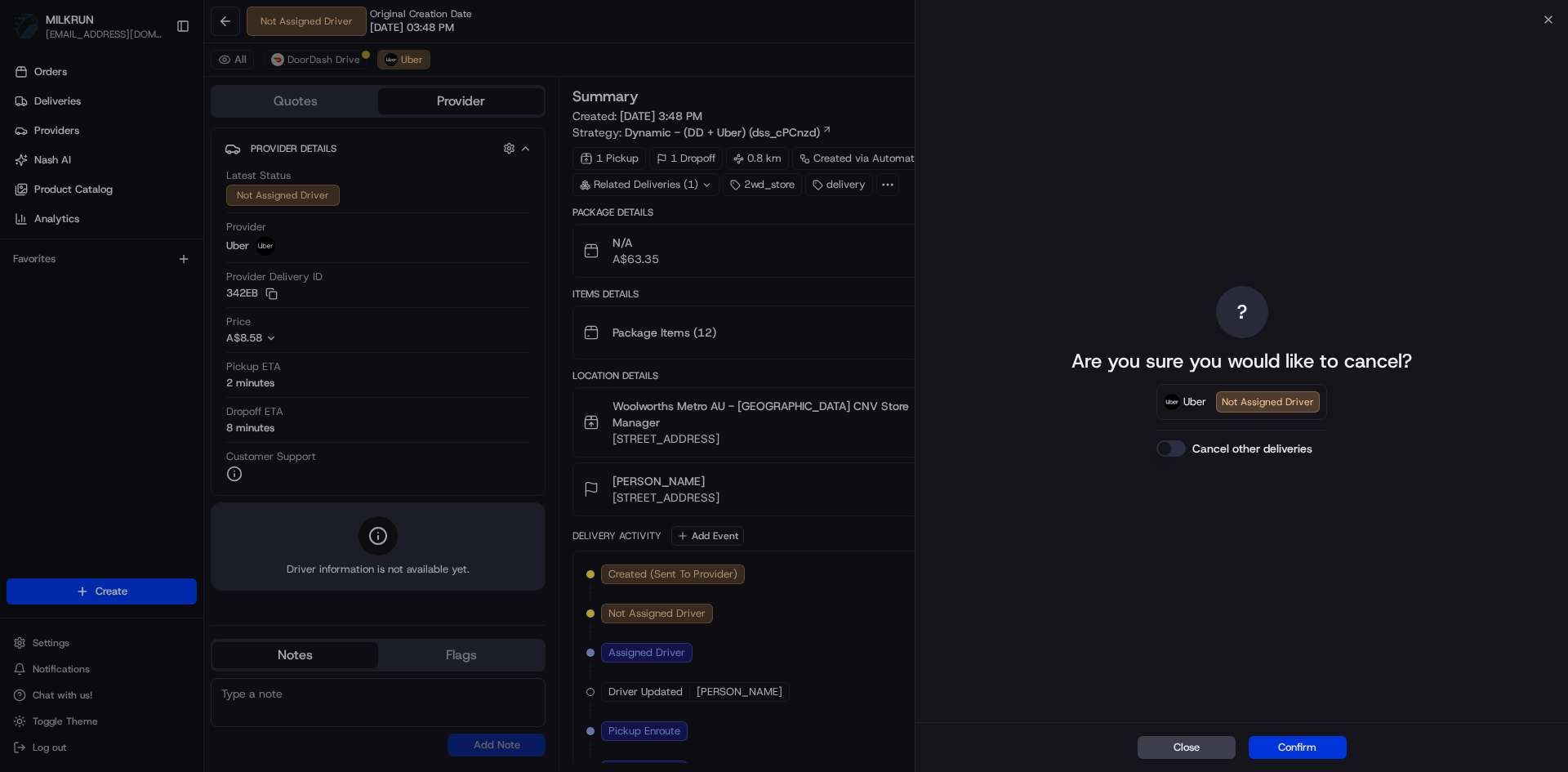
click at [1306, 749] on button "Confirm" at bounding box center [1297, 747] width 98 height 23
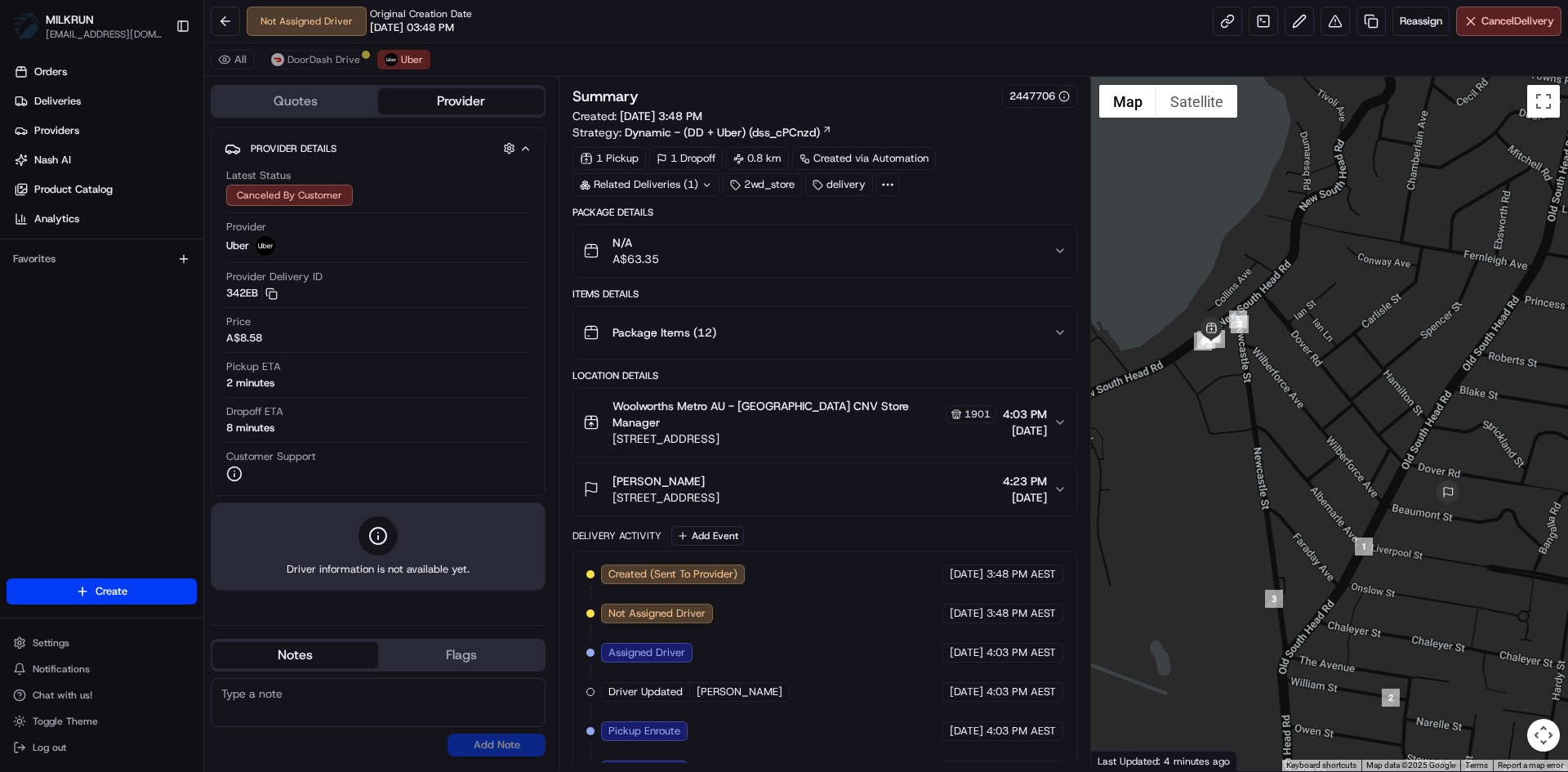
click at [317, 46] on div "All DoorDash Drive Uber" at bounding box center [885, 59] width 1363 height 33
click at [316, 61] on span "DoorDash Drive" at bounding box center [324, 60] width 73 height 13
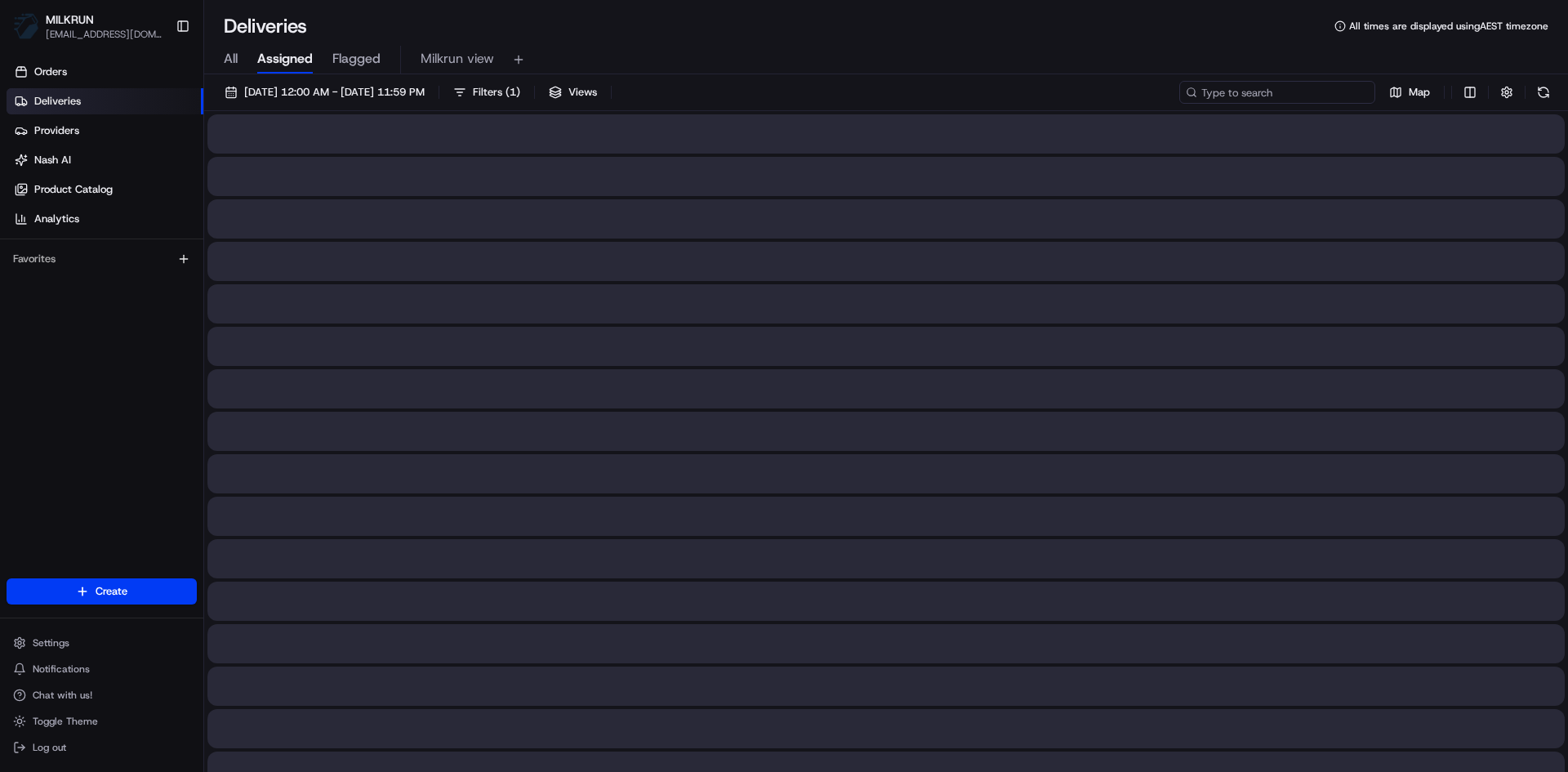
click at [1290, 87] on input at bounding box center [1276, 93] width 196 height 23
paste input "1c4e68da-7535-4163-a076-2551129f94fe"
type input "1c4e68da-7535-4163-a076-2551129f94fe"
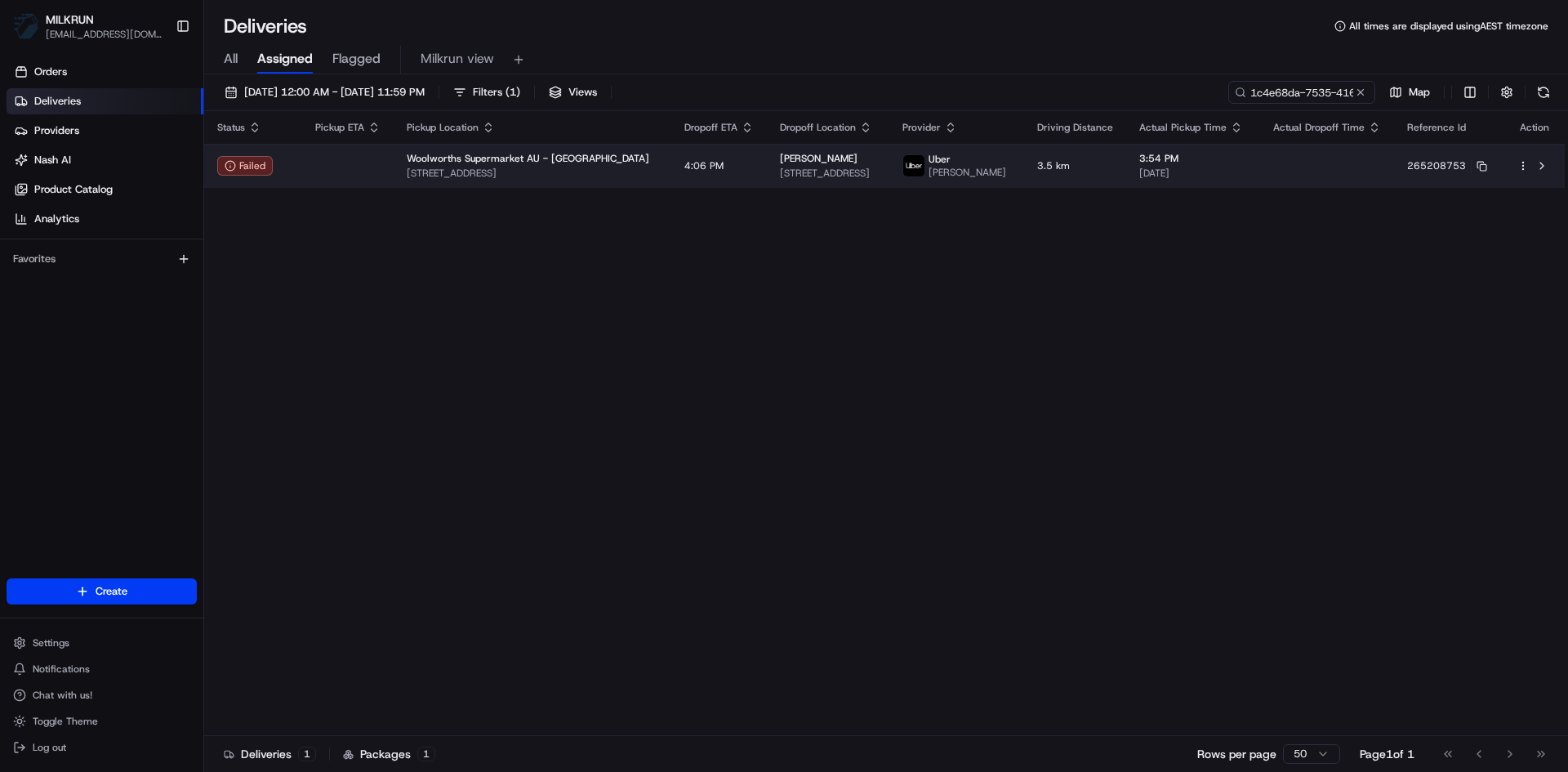
click at [337, 176] on td at bounding box center [348, 165] width 92 height 44
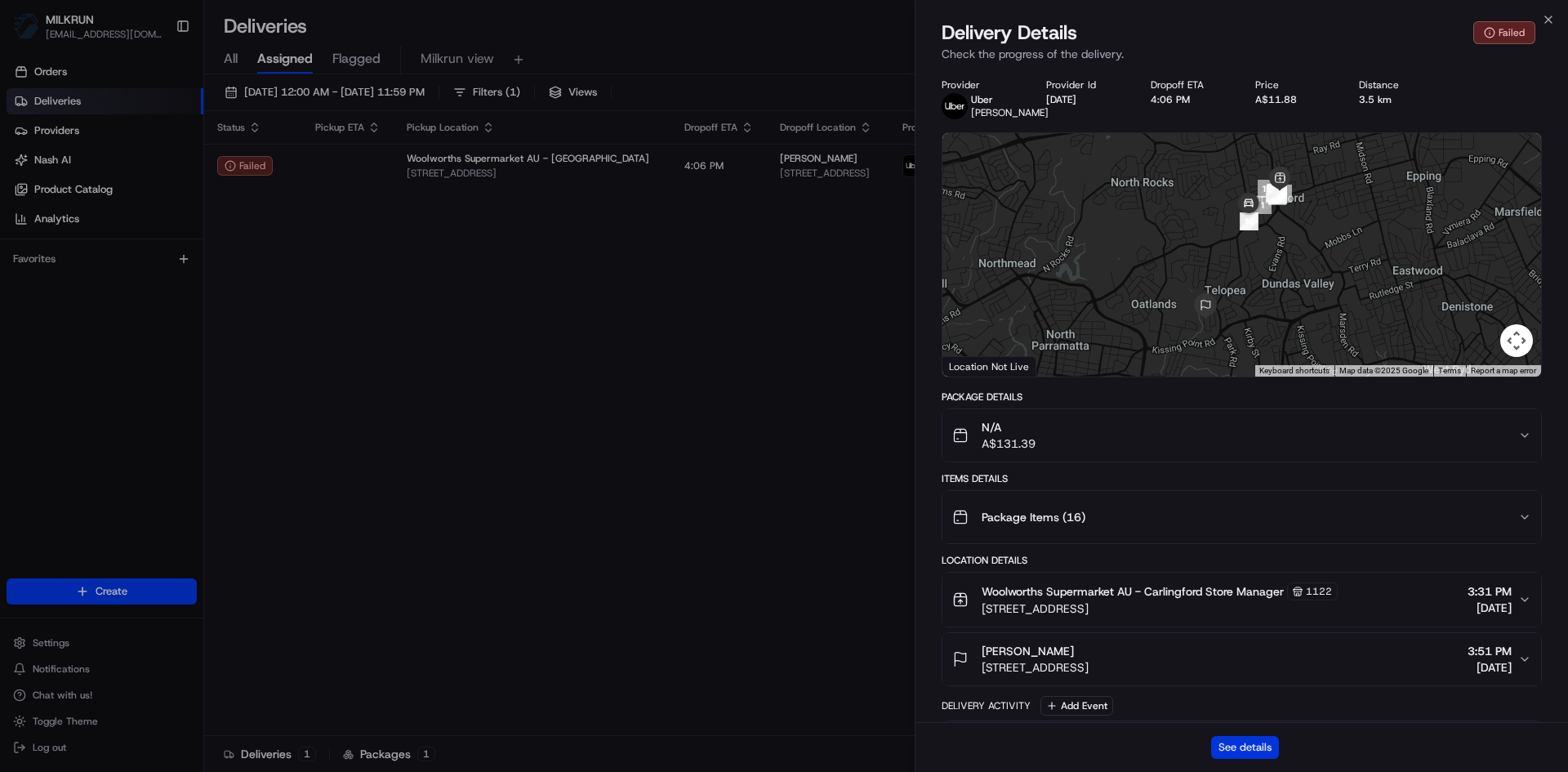
click at [1233, 741] on button "See details" at bounding box center [1244, 747] width 68 height 23
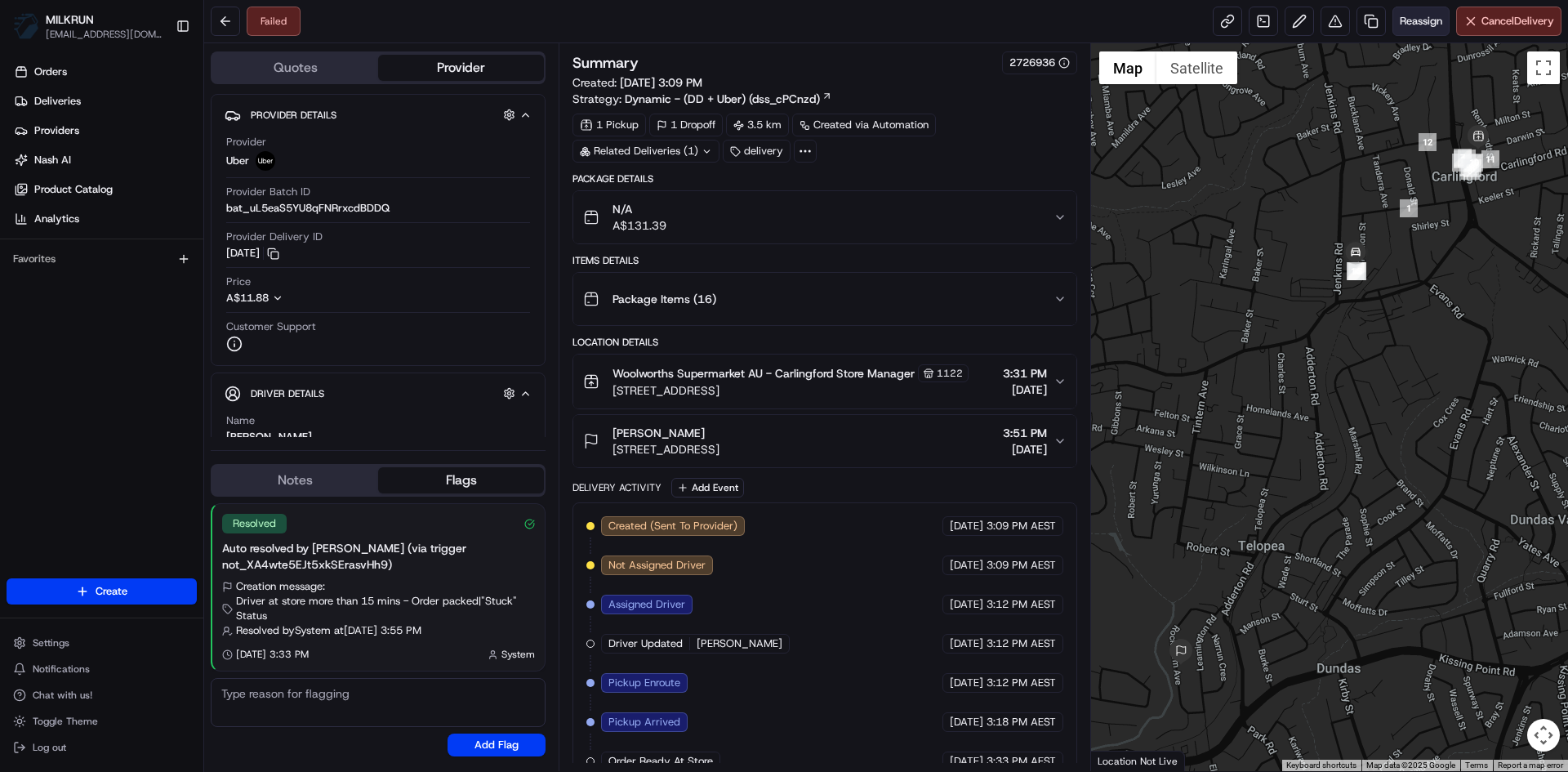
click at [1405, 19] on span "Reassign" at bounding box center [1421, 21] width 42 height 14
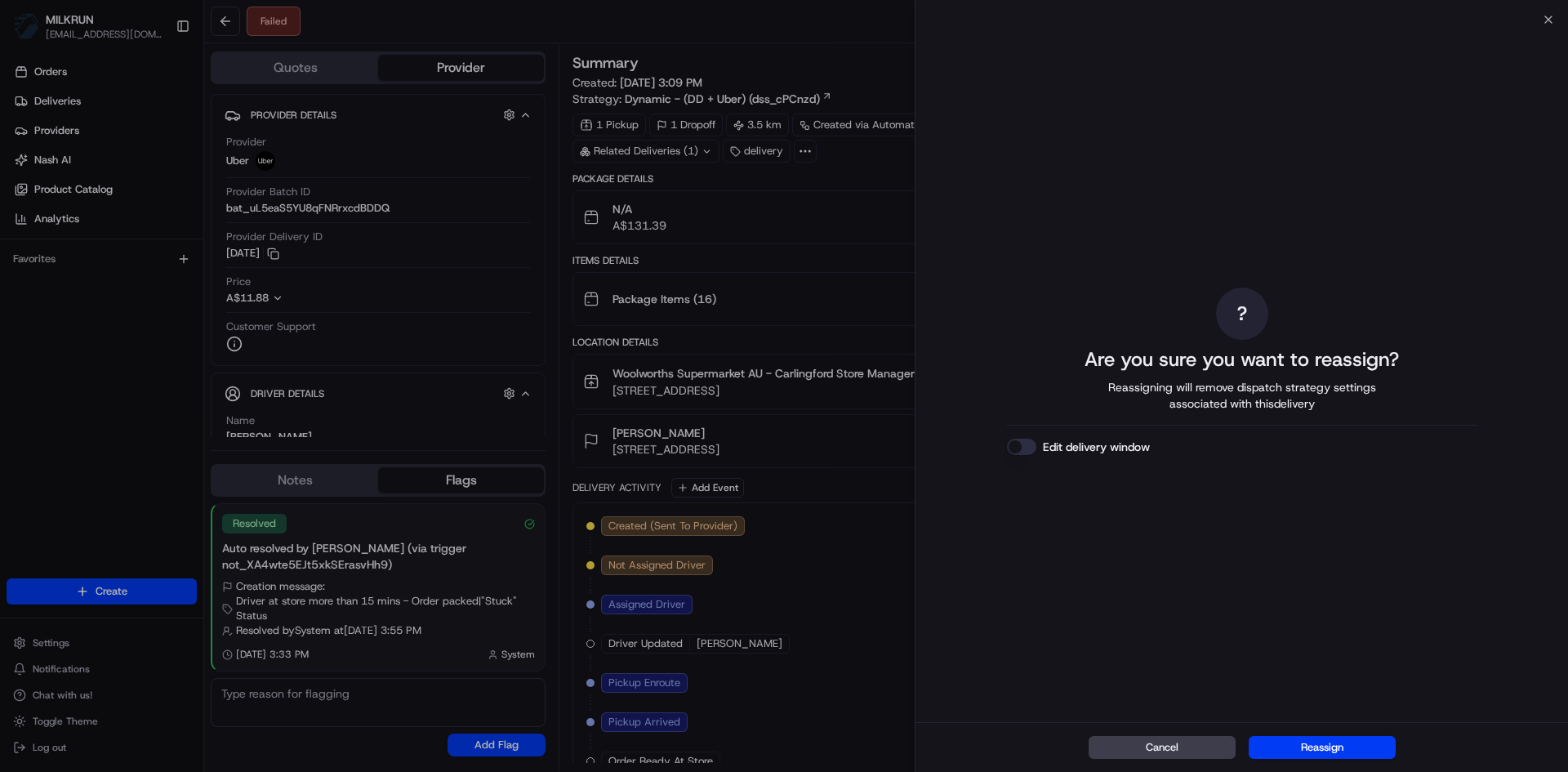
click at [1339, 743] on button "Reassign" at bounding box center [1322, 747] width 147 height 23
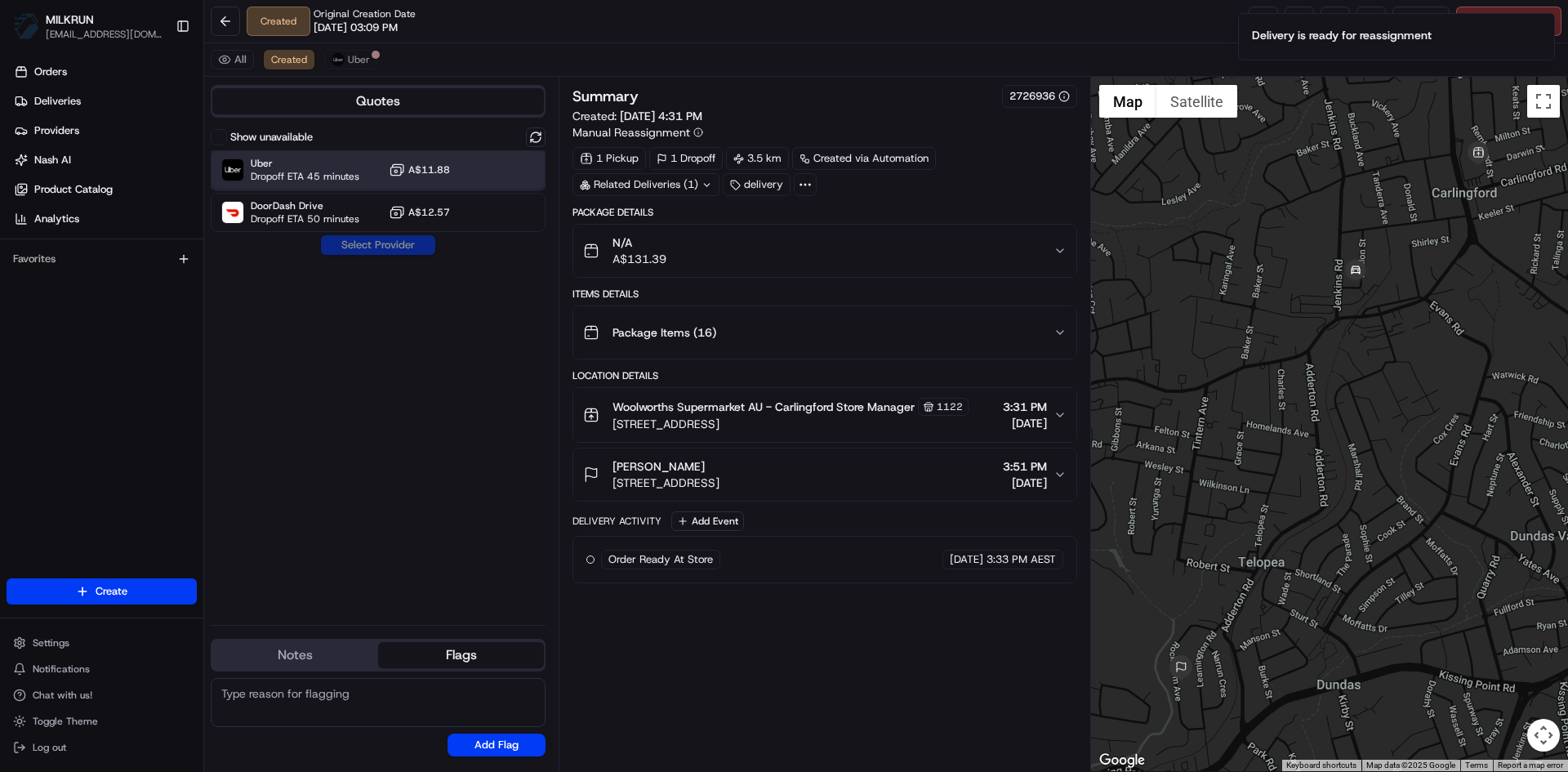
click at [325, 168] on span "Uber" at bounding box center [305, 164] width 109 height 13
click at [372, 247] on button "Assign Provider" at bounding box center [378, 245] width 116 height 19
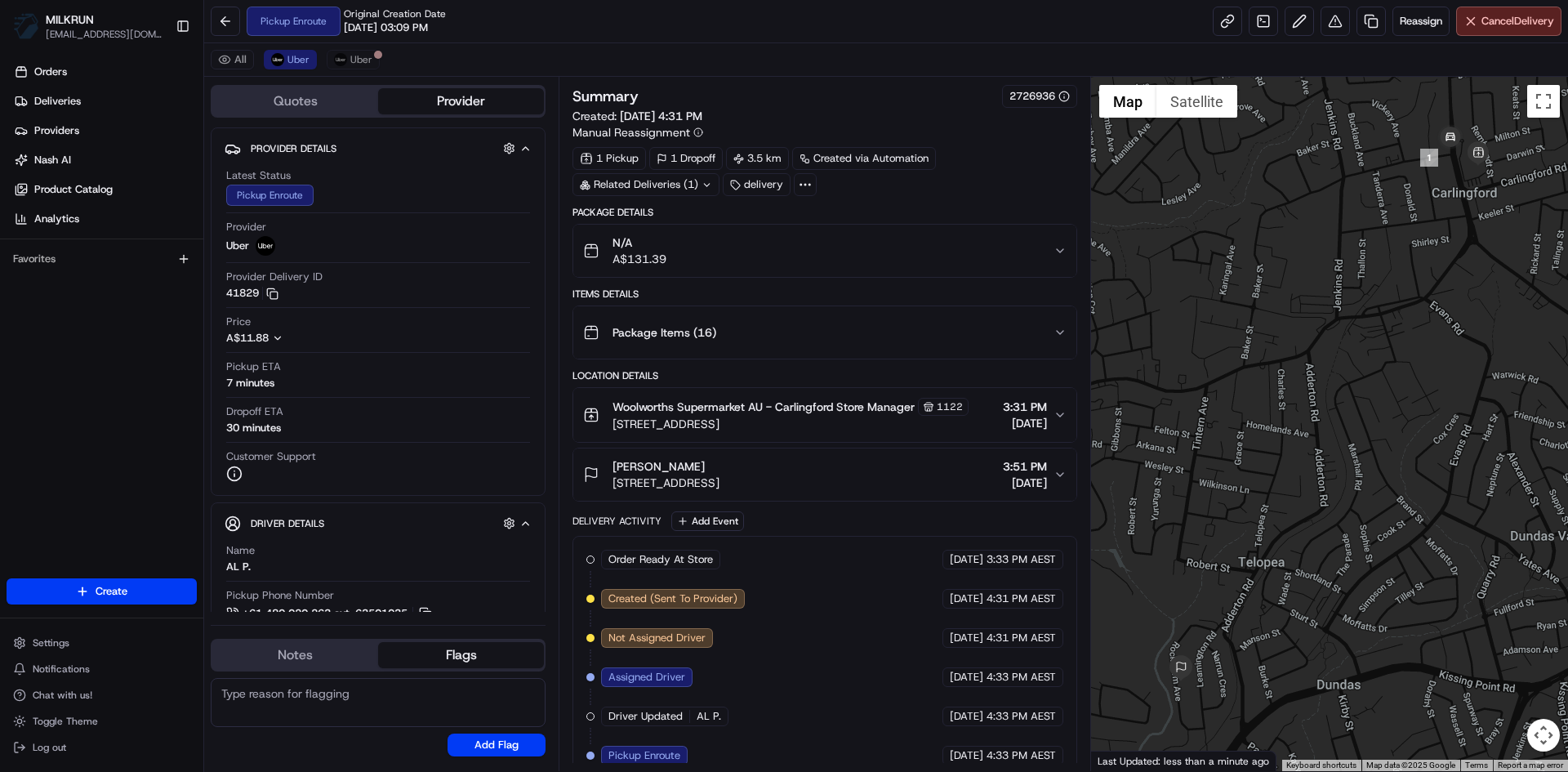
scroll to position [55, 0]
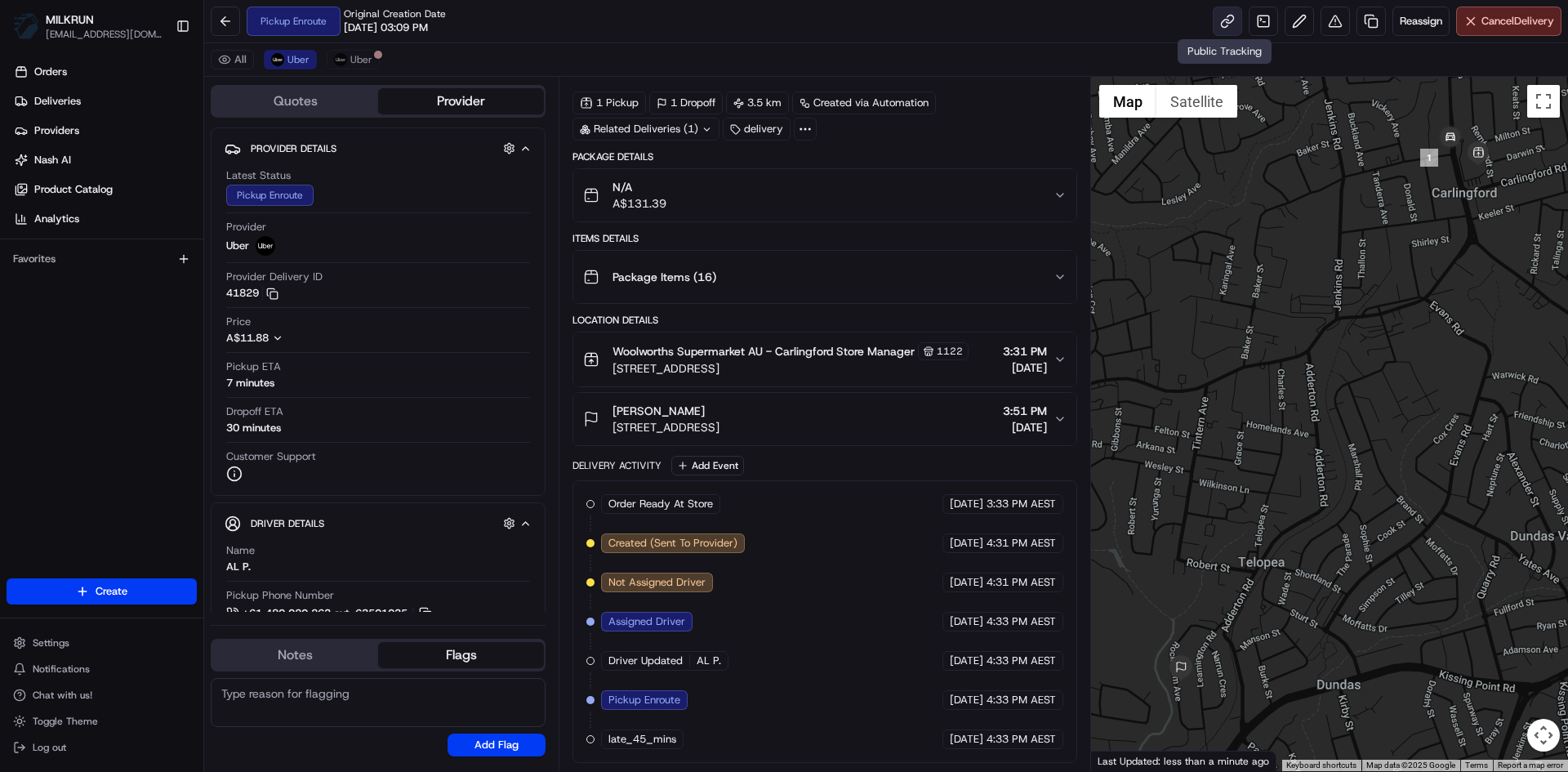
click at [1219, 15] on link at bounding box center [1227, 21] width 30 height 30
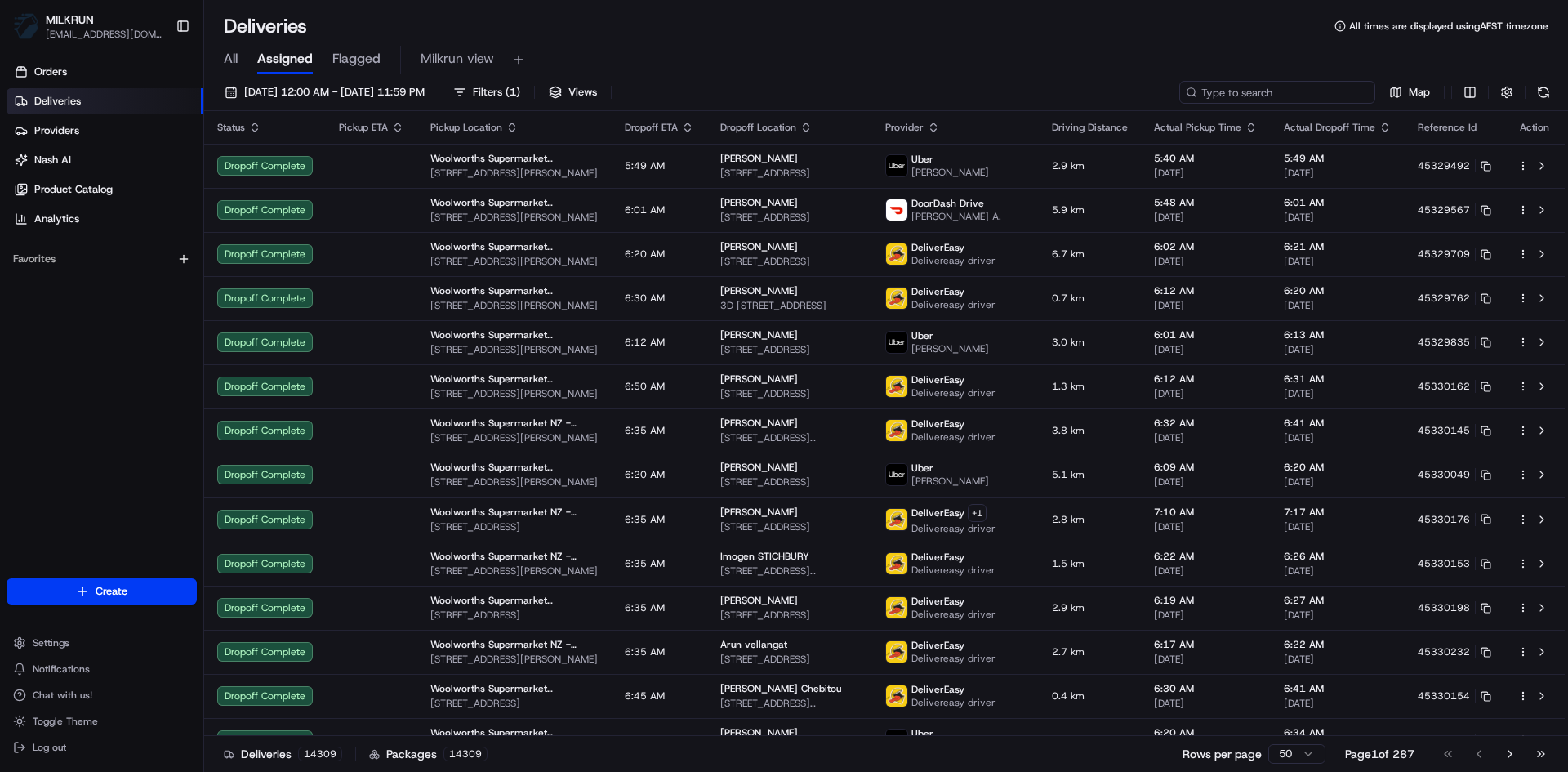
click at [1281, 86] on input at bounding box center [1276, 93] width 196 height 23
paste input "f6e61d42-131f-4e6a-b870-b0fac3157fc9"
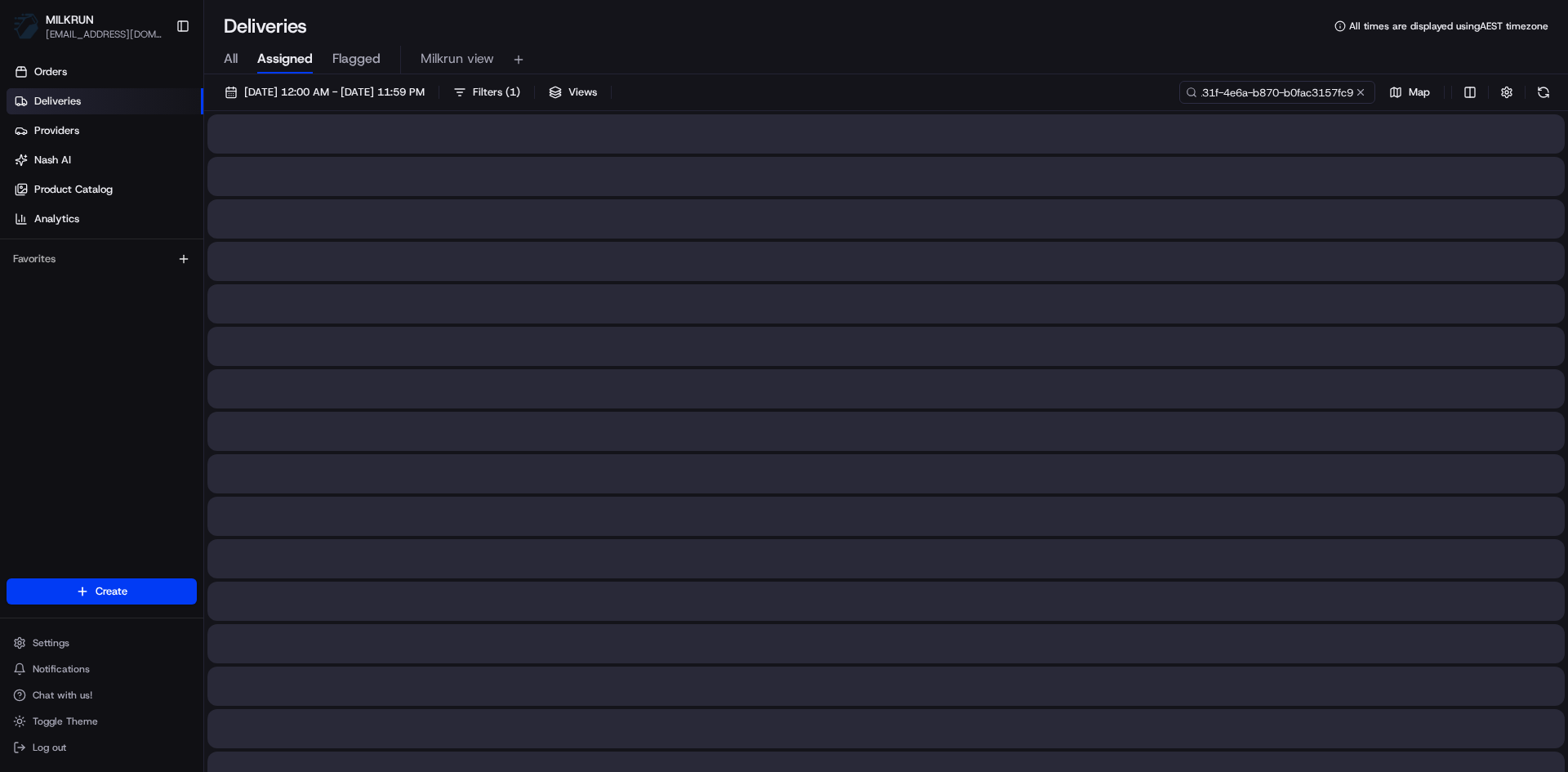
type input "f6e61d42-131f-4e6a-b870-b0fac3157fc9"
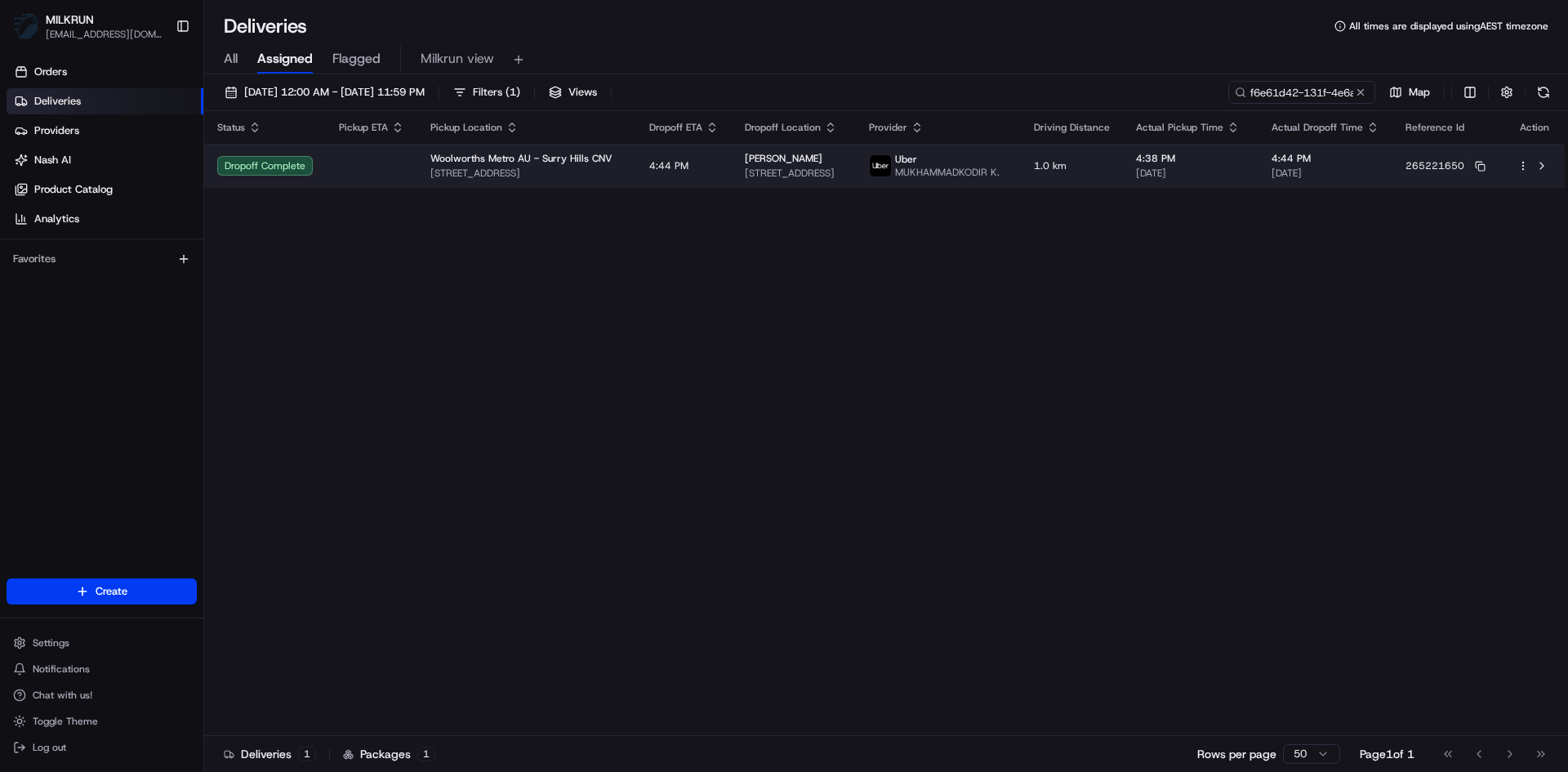
click at [812, 154] on td "jess r 705 Bourke St, Surry Hills, NSW 2010, AU" at bounding box center [794, 165] width 124 height 44
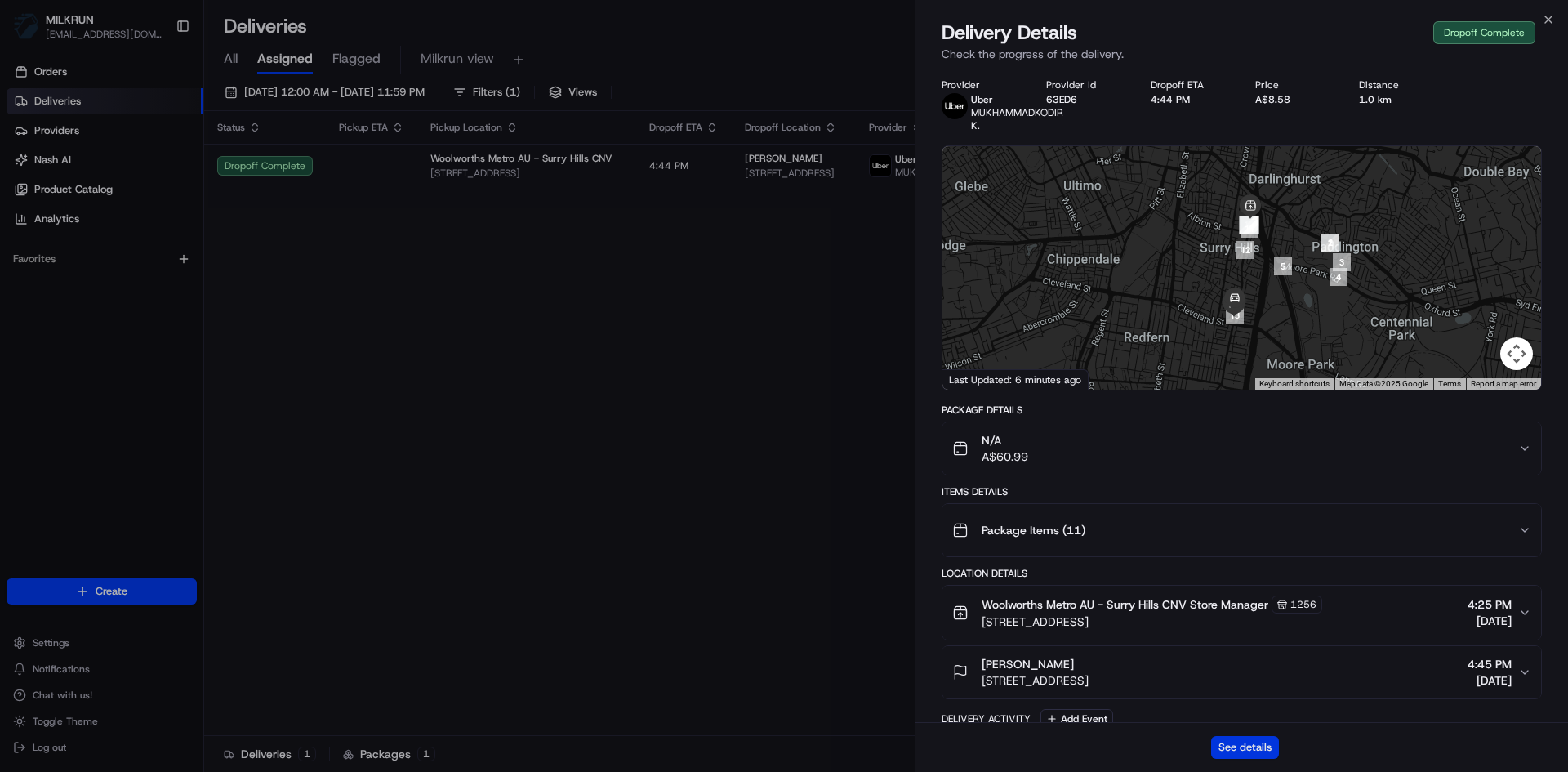
click at [1249, 749] on button "See details" at bounding box center [1244, 747] width 68 height 23
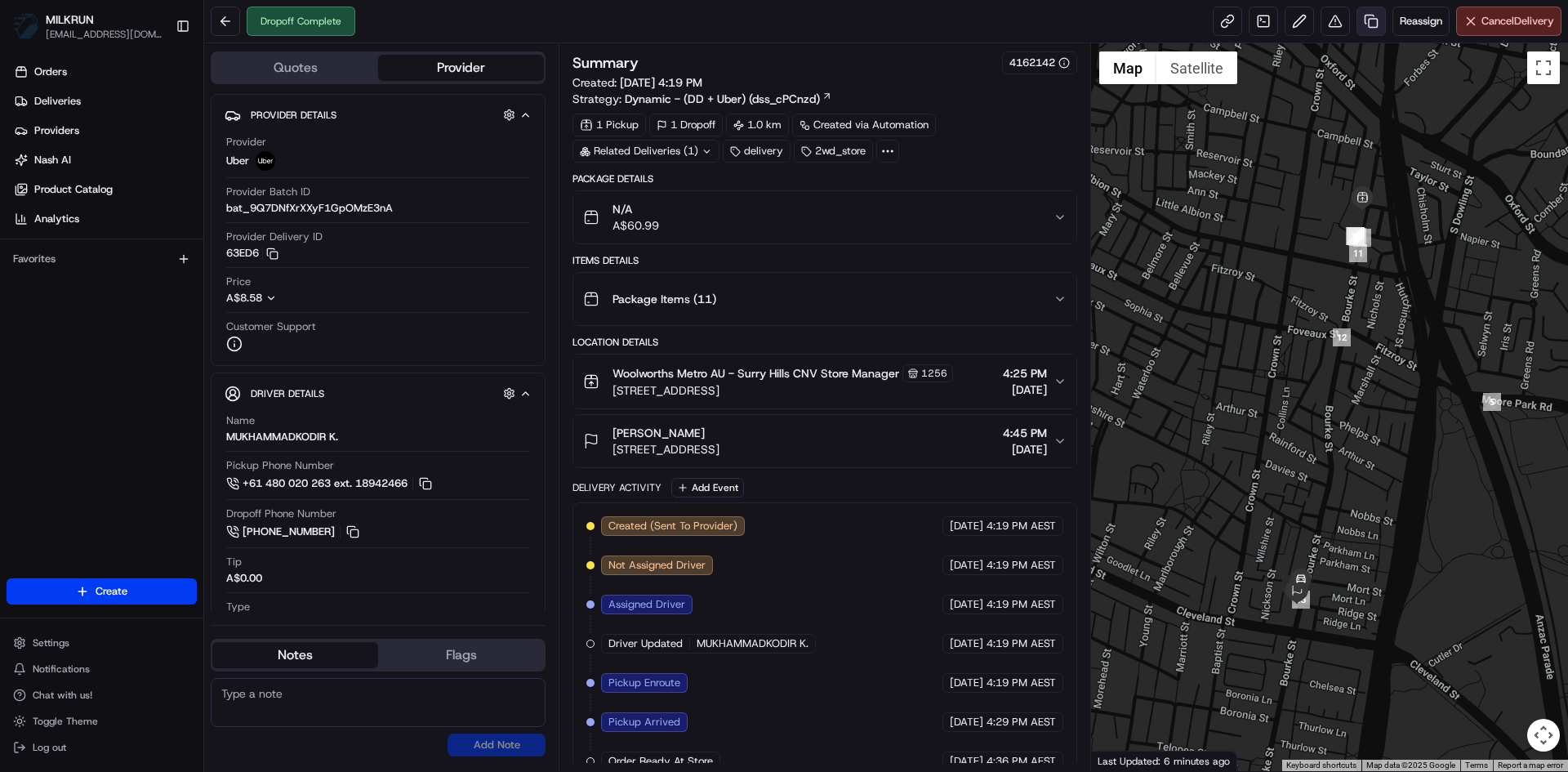
click at [1364, 22] on link at bounding box center [1370, 21] width 30 height 30
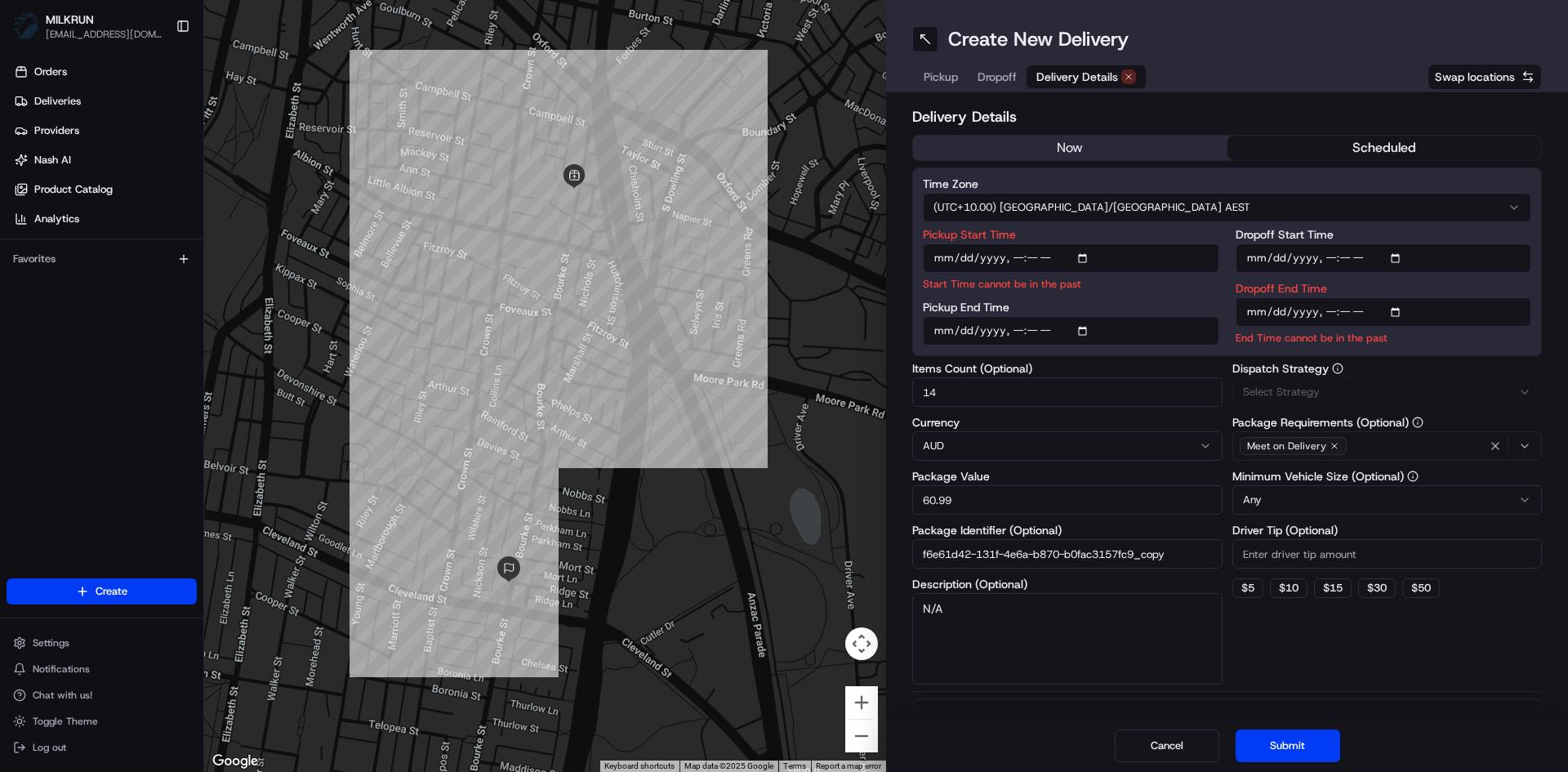
click at [1071, 74] on span "Delivery Details" at bounding box center [1077, 77] width 81 height 16
click at [1084, 146] on button "now" at bounding box center [1070, 148] width 315 height 25
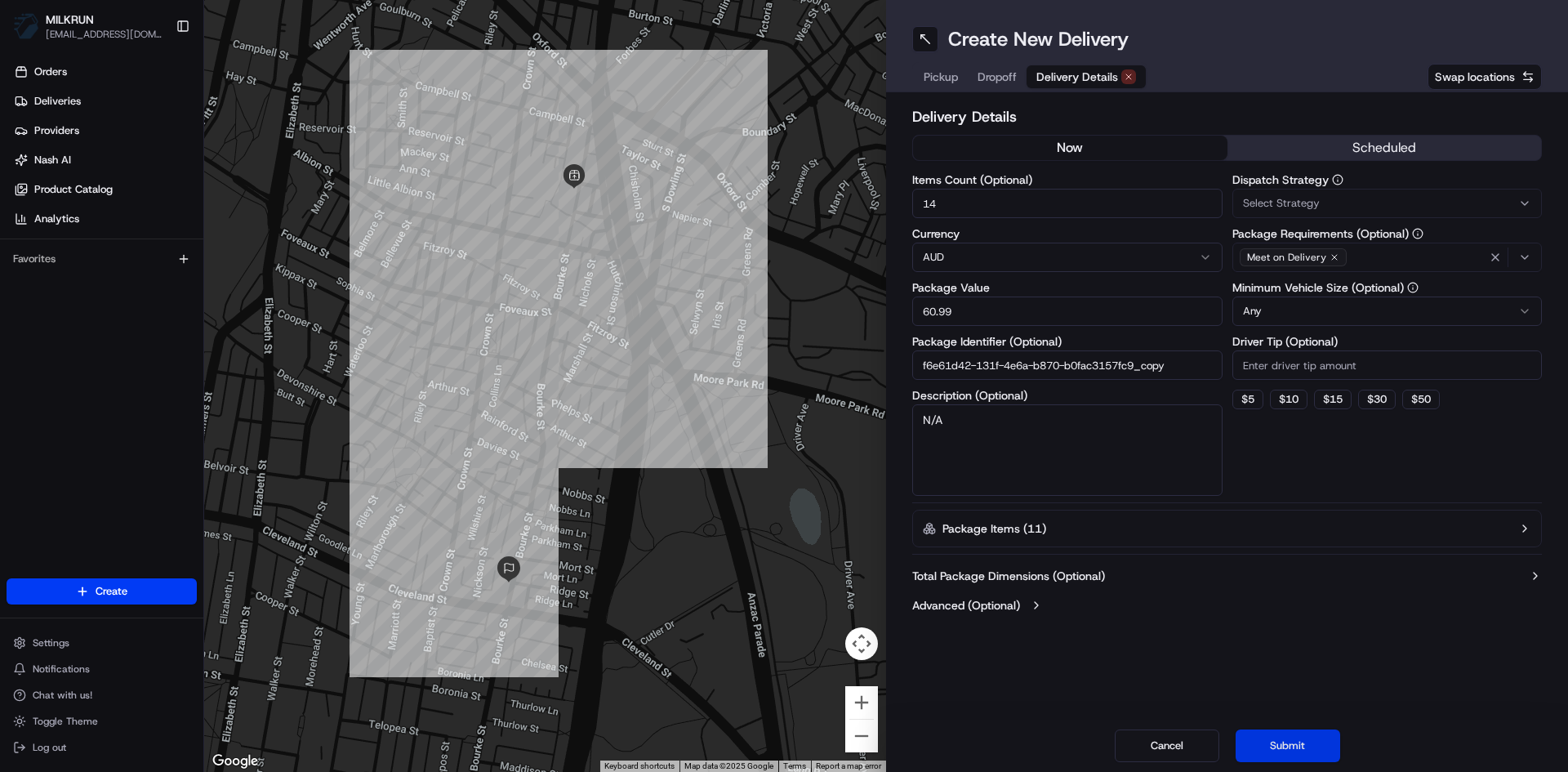
click at [1289, 746] on button "Submit" at bounding box center [1287, 746] width 104 height 33
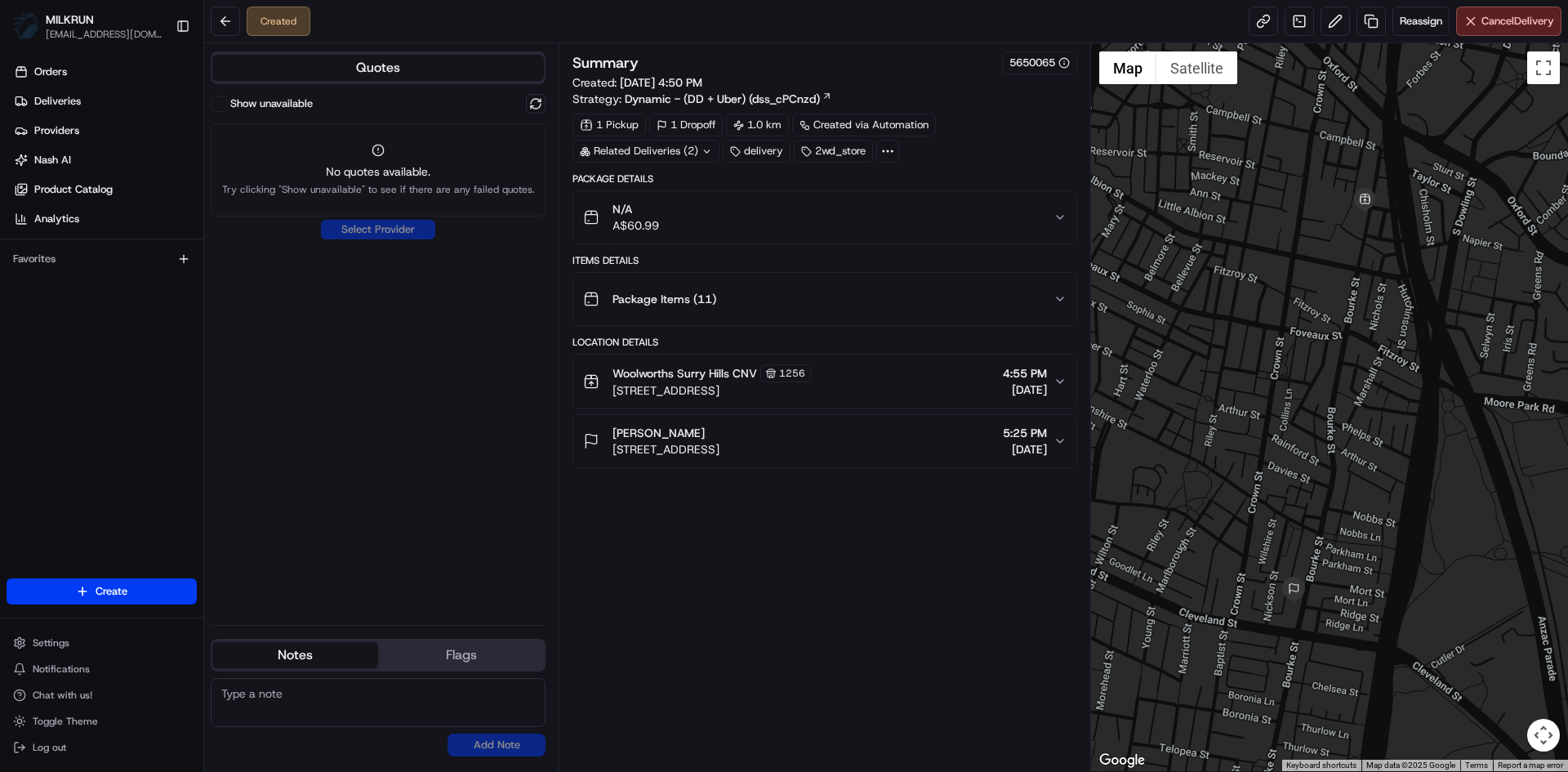
click at [703, 152] on icon at bounding box center [707, 151] width 11 height 11
click at [696, 219] on span "job_QdewjZFaoPQCQnQzn8cJuo" at bounding box center [686, 216] width 157 height 14
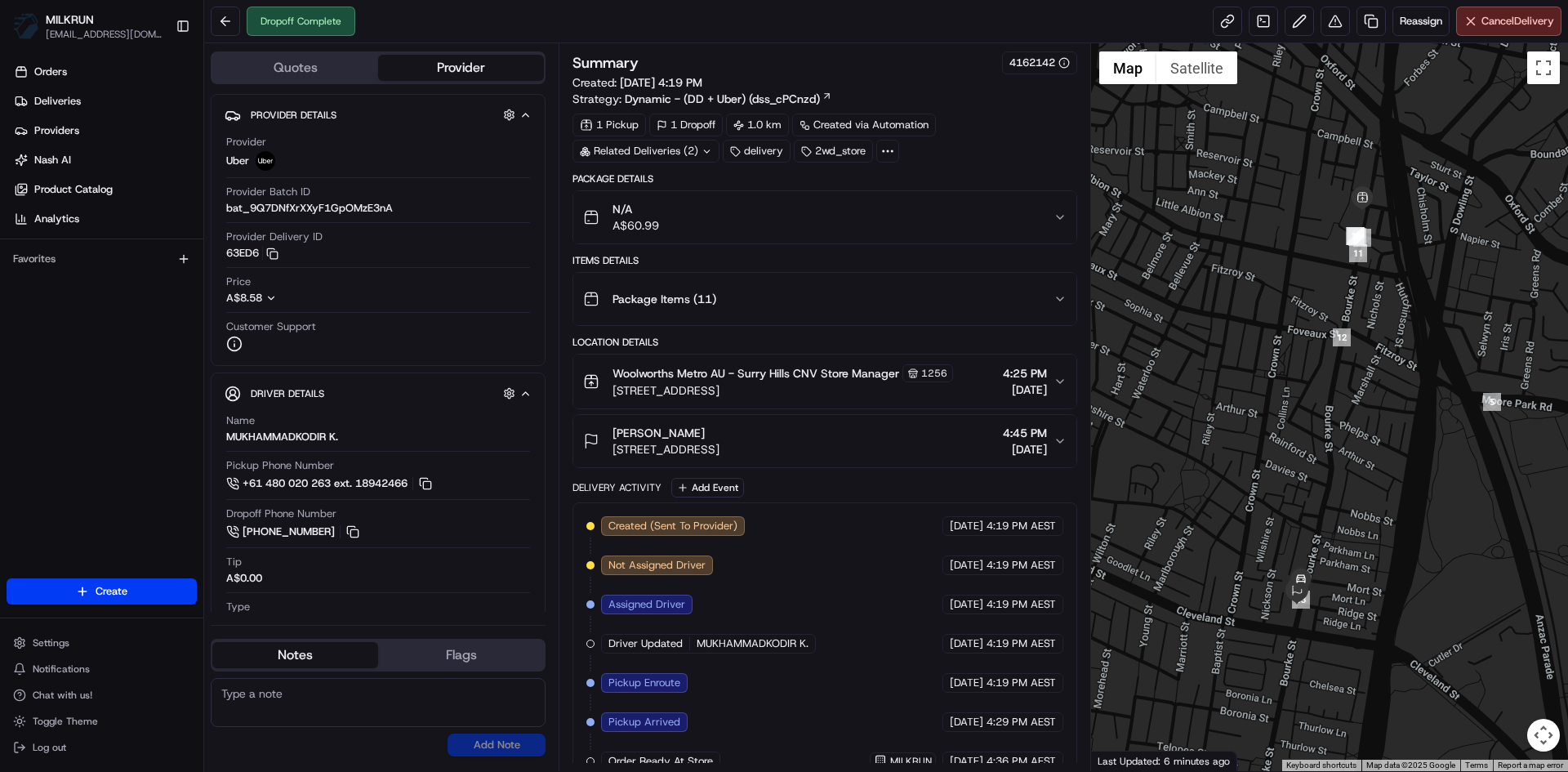
click at [708, 154] on icon at bounding box center [707, 151] width 11 height 11
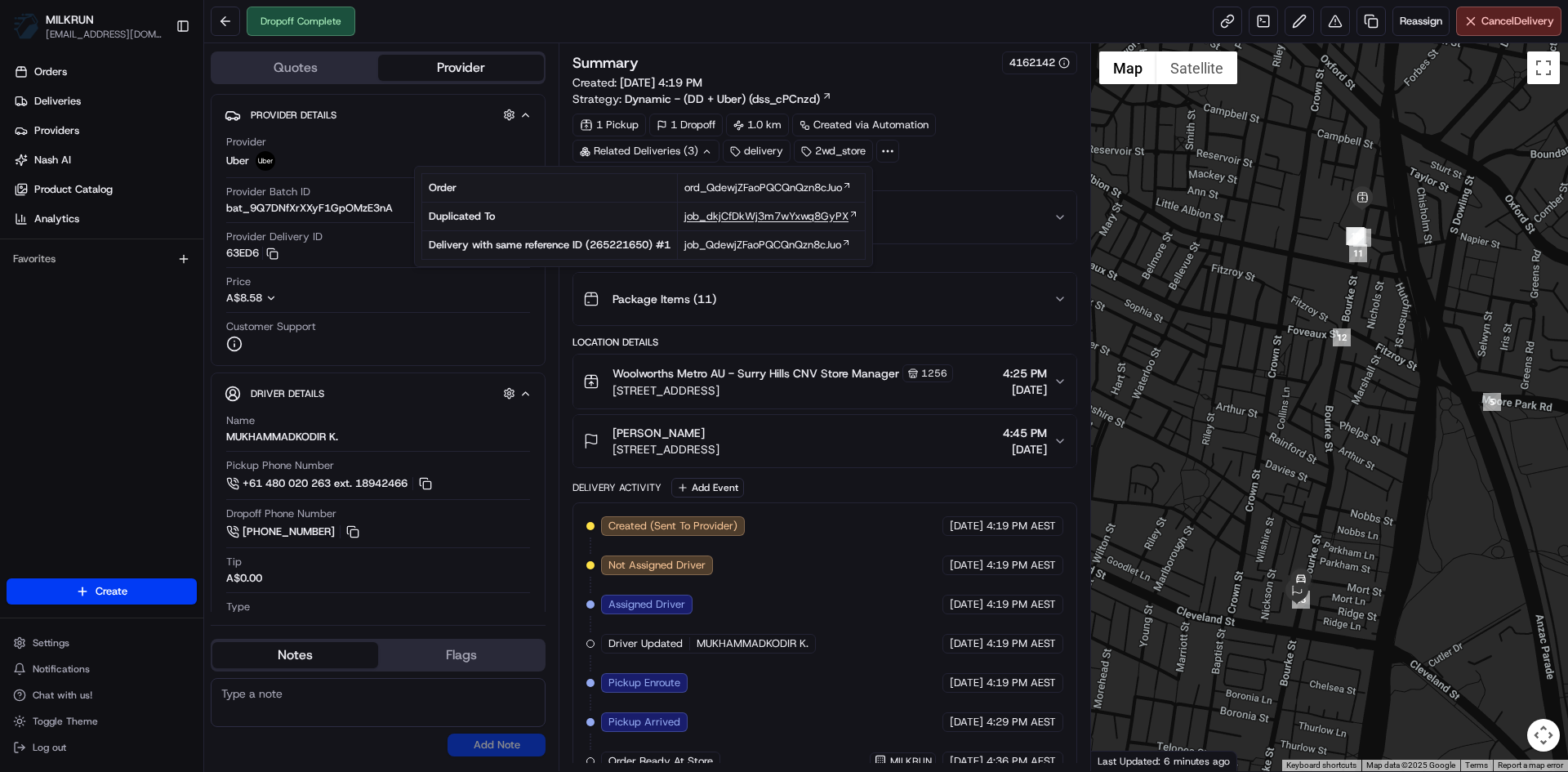
click at [779, 217] on span "job_dkjCfDkWj3m7wYxwq8GyPX" at bounding box center [767, 216] width 164 height 14
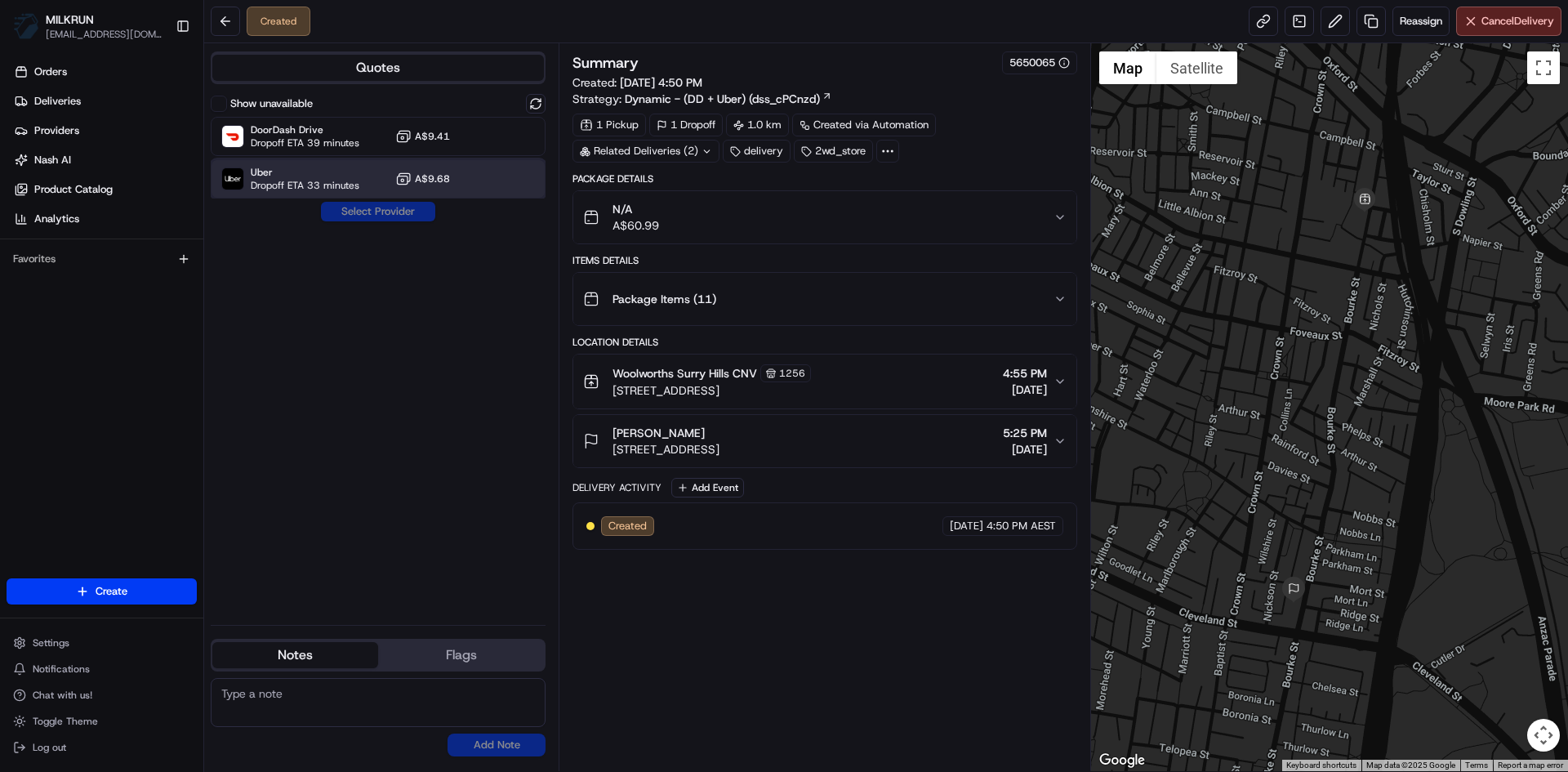
click at [327, 180] on span "Dropoff ETA 33 minutes" at bounding box center [305, 186] width 109 height 13
click at [384, 207] on button "Assign Provider" at bounding box center [378, 211] width 116 height 19
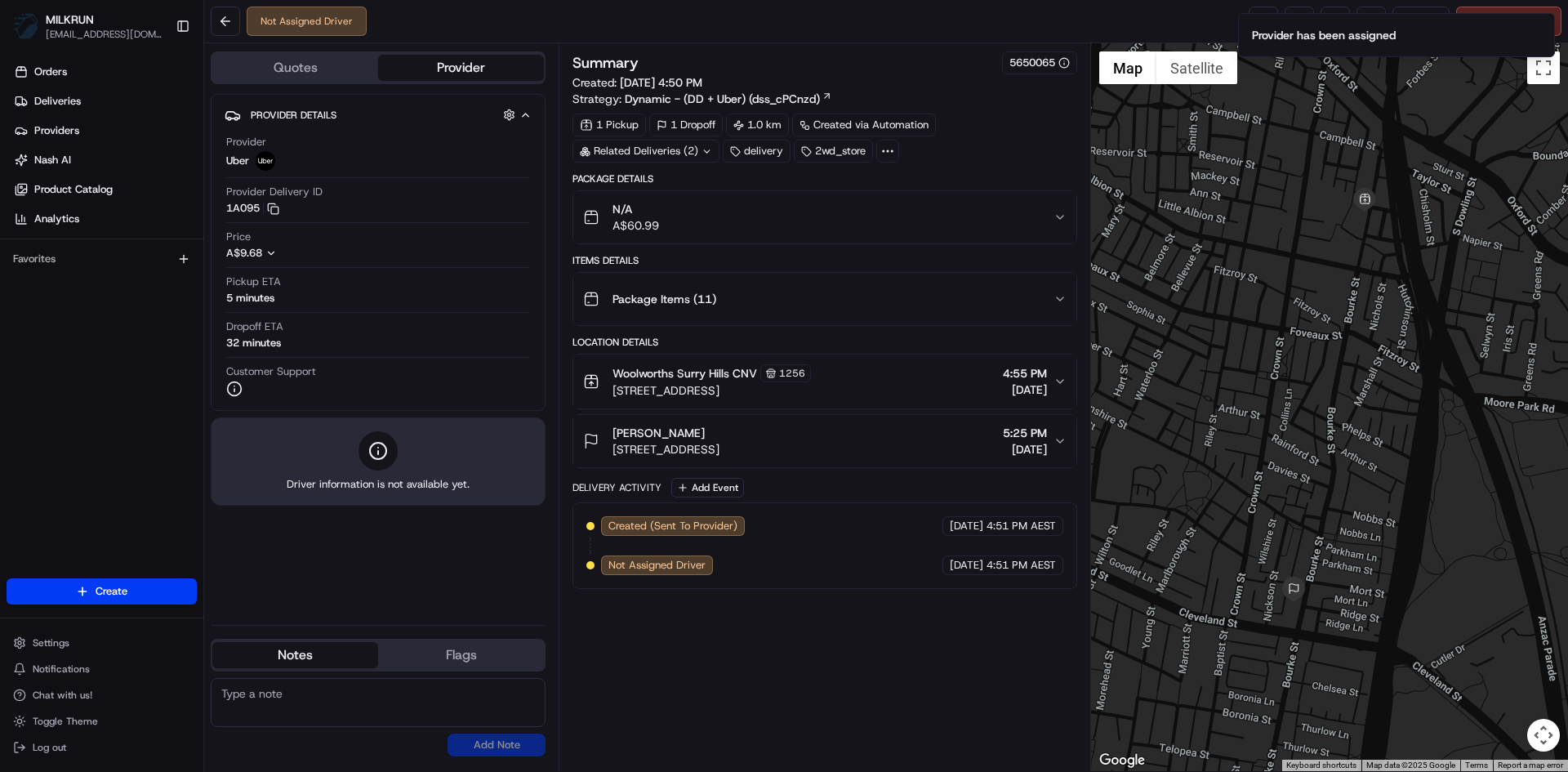
click at [1124, 30] on div "Not Assigned Driver Reassign Cancel Delivery" at bounding box center [885, 21] width 1363 height 43
click at [1252, 23] on link at bounding box center [1263, 21] width 30 height 30
